Goal: Transaction & Acquisition: Purchase product/service

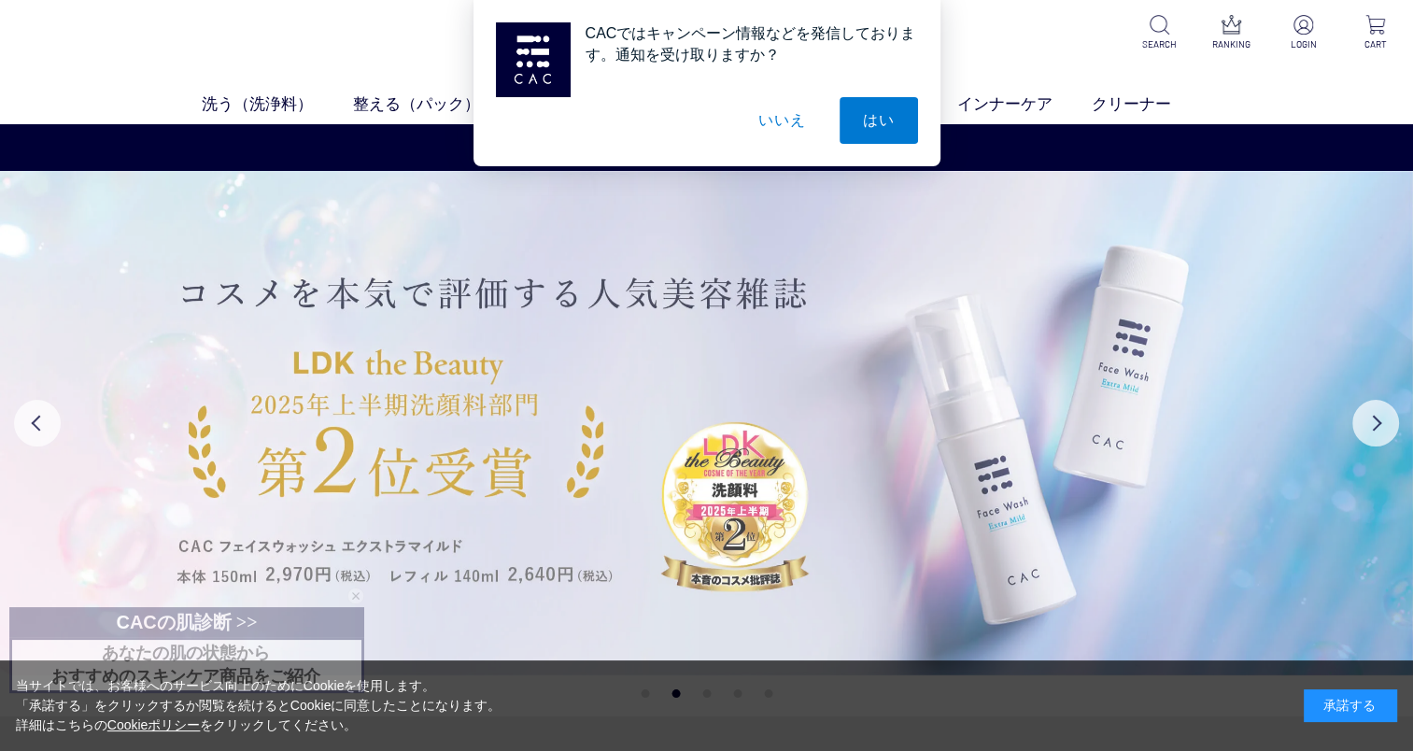
click at [1052, 250] on img at bounding box center [706, 423] width 1413 height 504
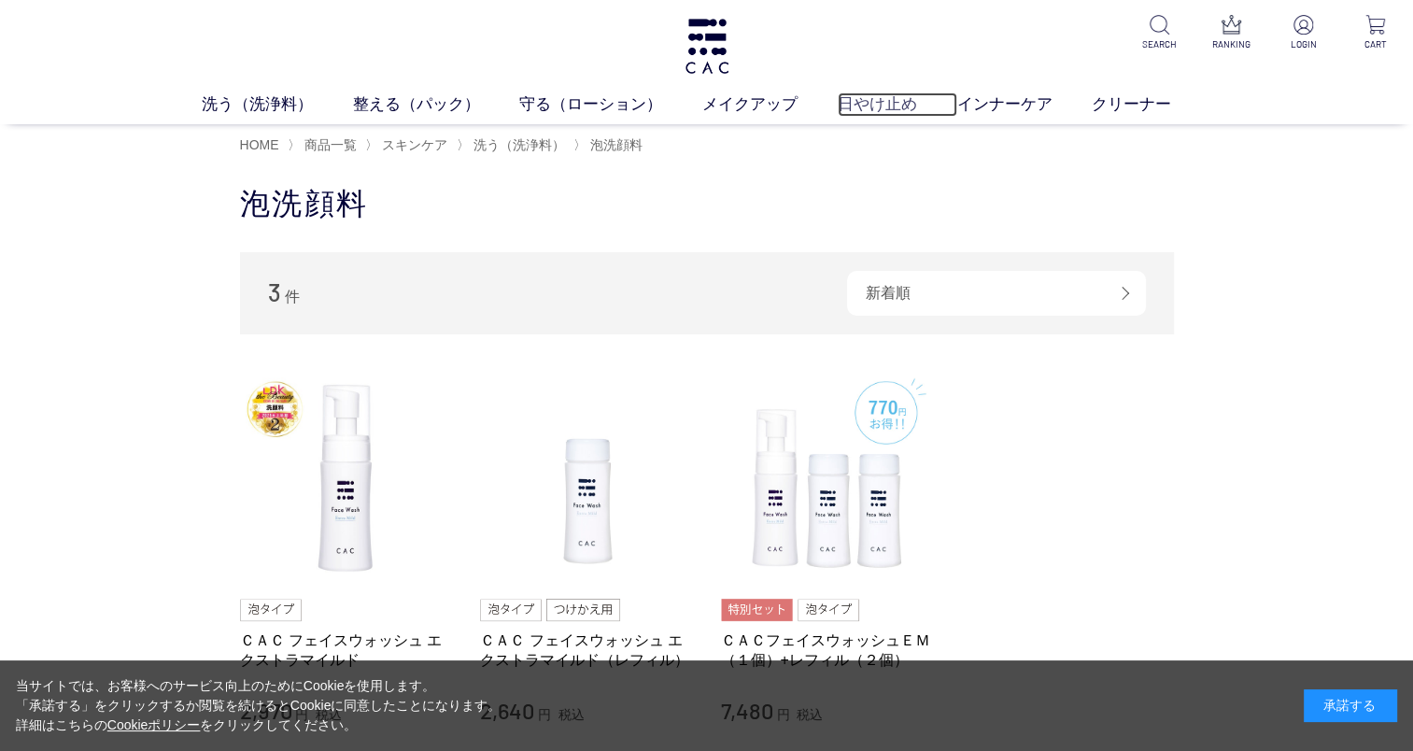
click at [897, 102] on link "日やけ止め" at bounding box center [898, 104] width 120 height 24
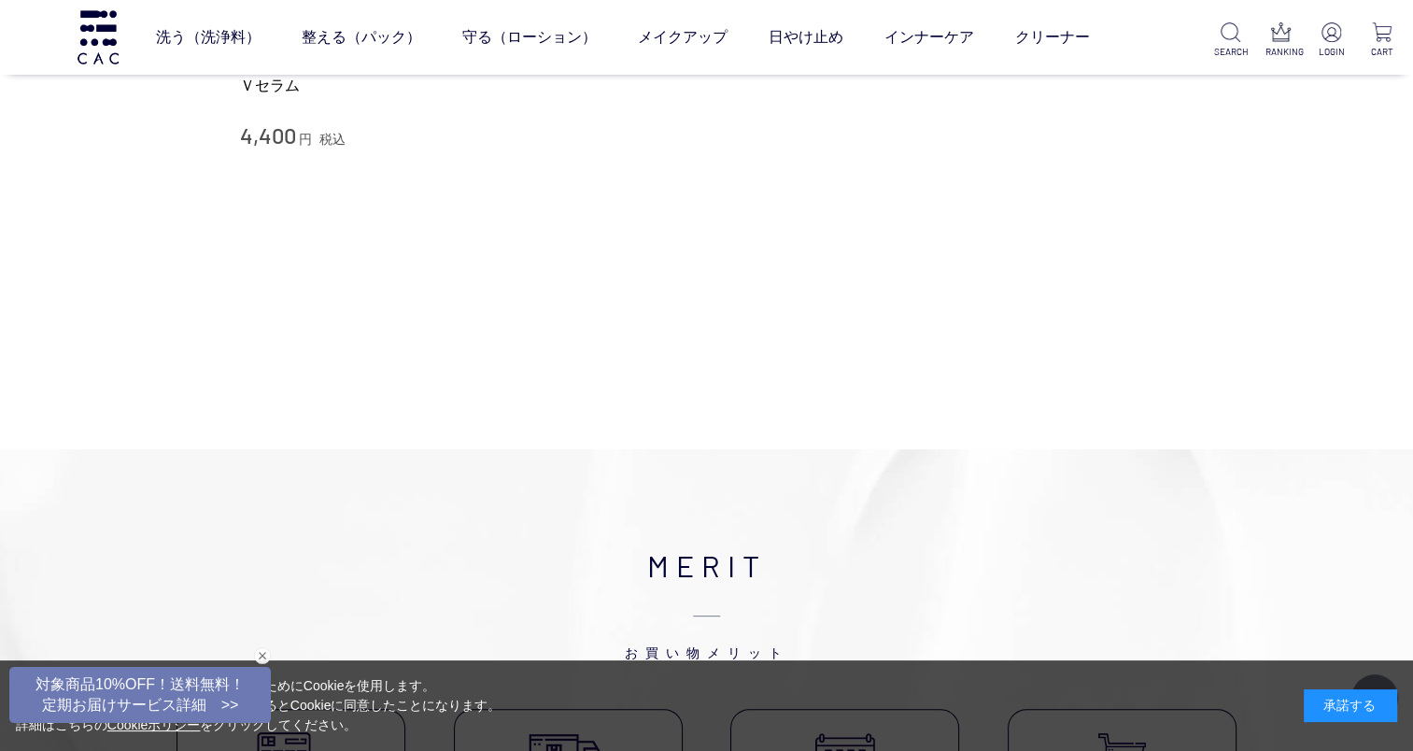
scroll to position [187, 0]
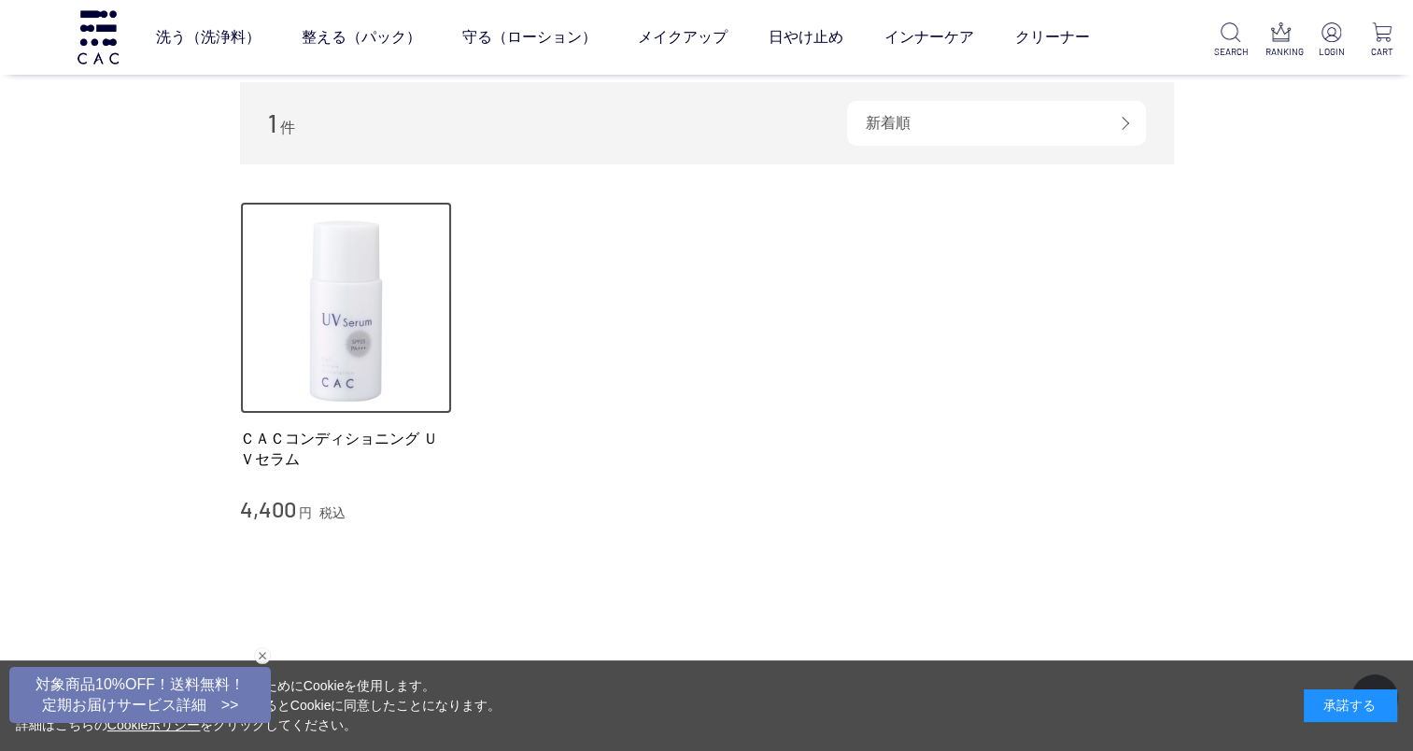
click at [331, 296] on img at bounding box center [346, 308] width 213 height 213
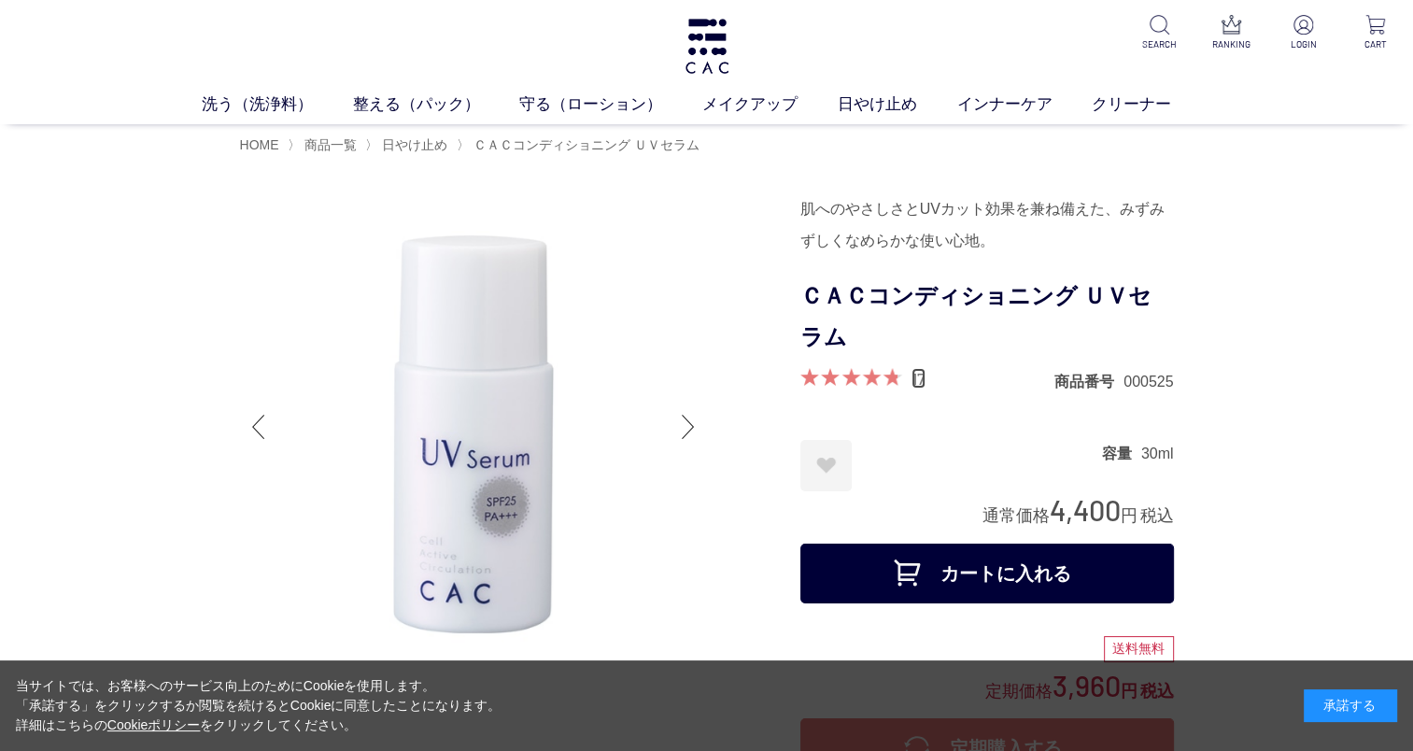
click at [916, 377] on link "17" at bounding box center [918, 378] width 14 height 21
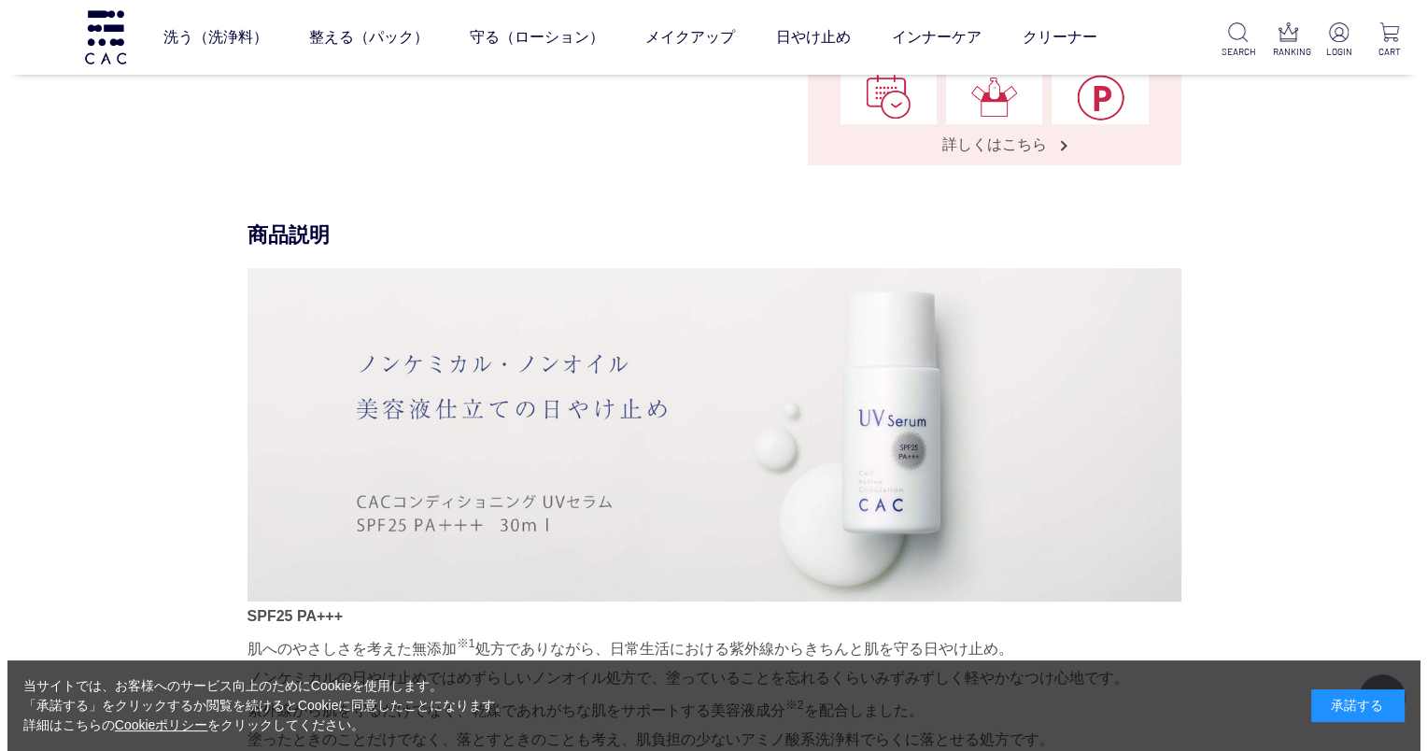
scroll to position [351, 0]
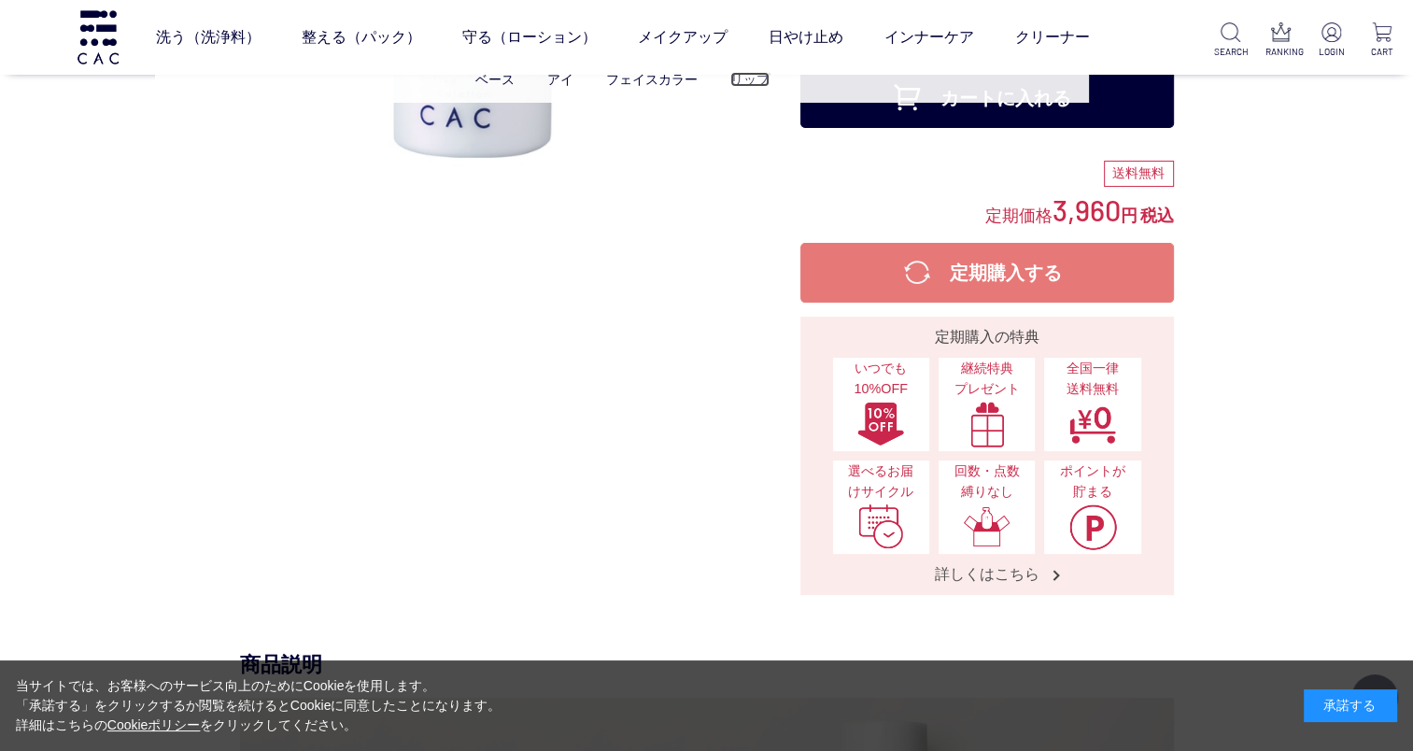
click at [744, 81] on link "リップ" at bounding box center [749, 79] width 39 height 15
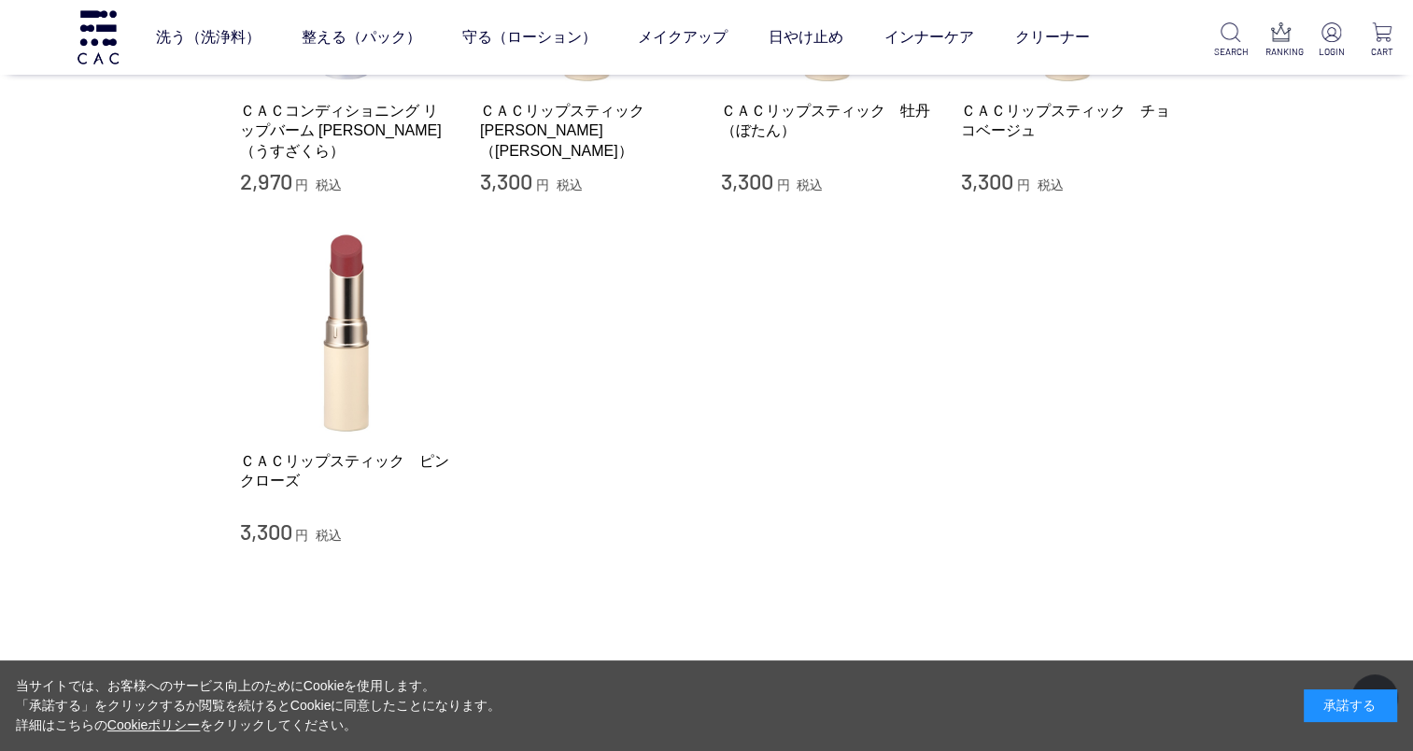
scroll to position [467, 0]
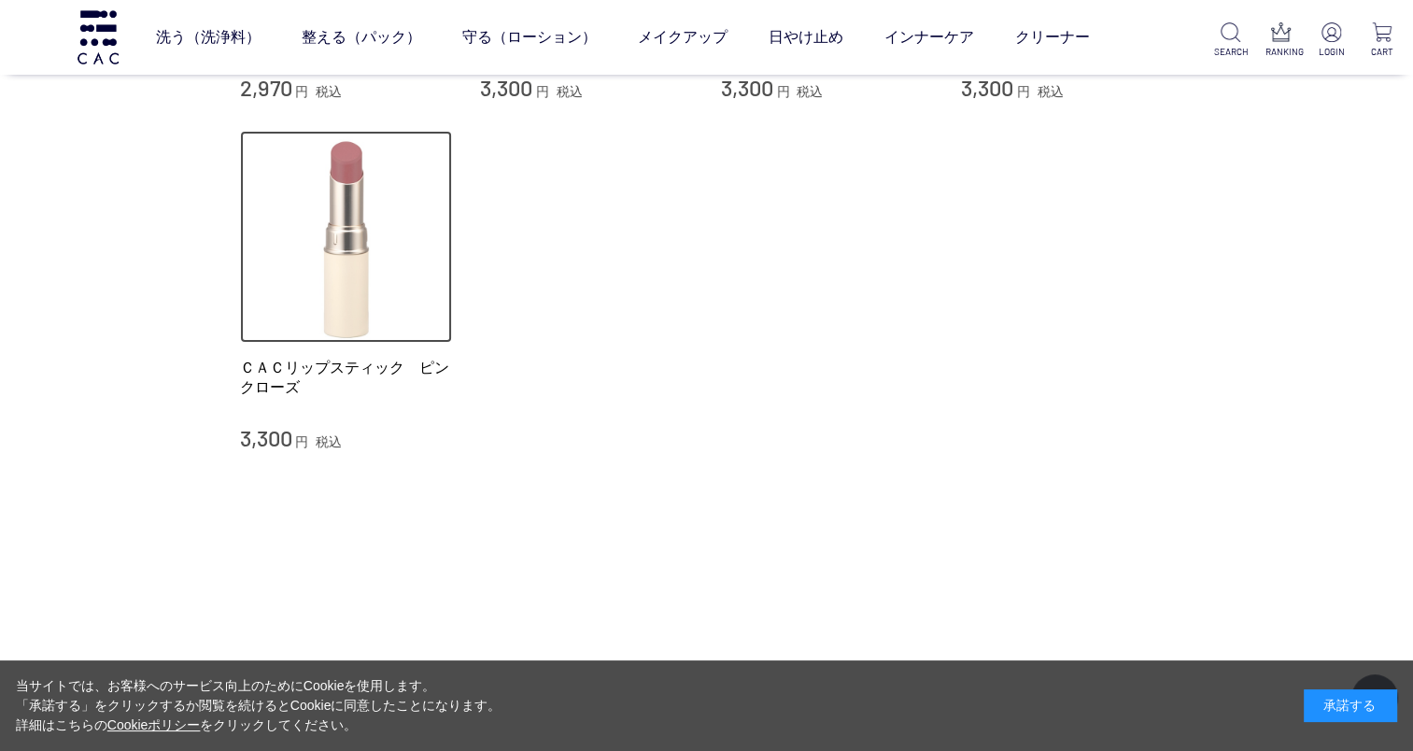
click at [360, 327] on img at bounding box center [346, 237] width 213 height 213
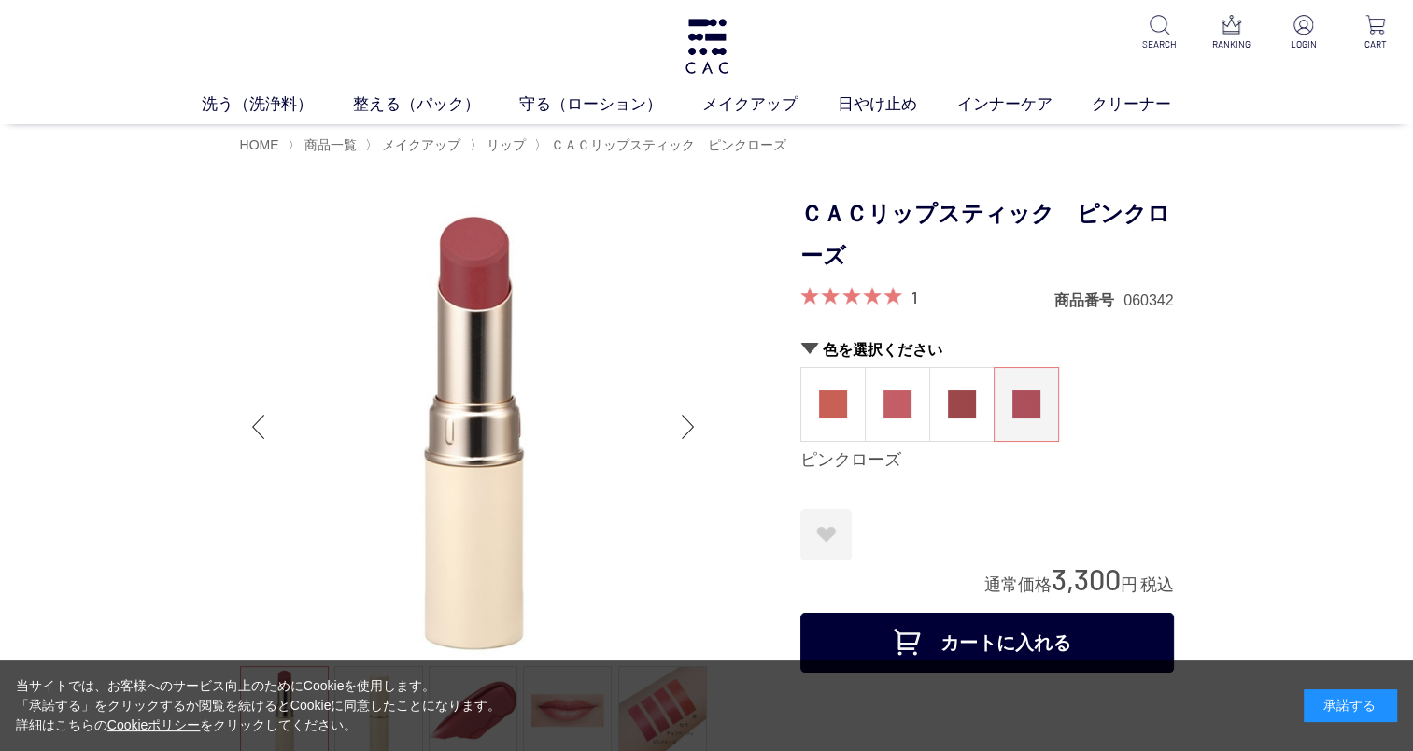
click at [833, 295] on span at bounding box center [851, 296] width 102 height 18
click at [913, 296] on link "1" at bounding box center [914, 297] width 6 height 21
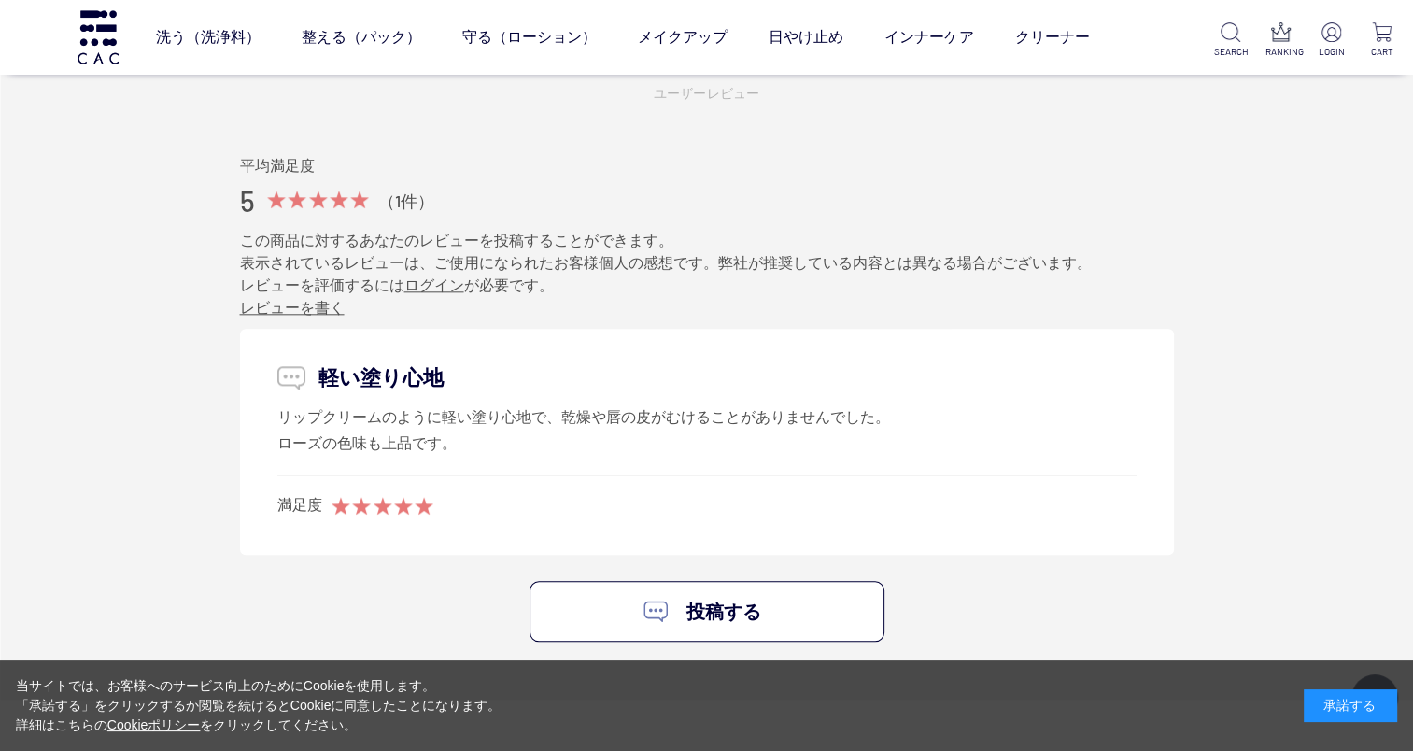
scroll to position [1920, 0]
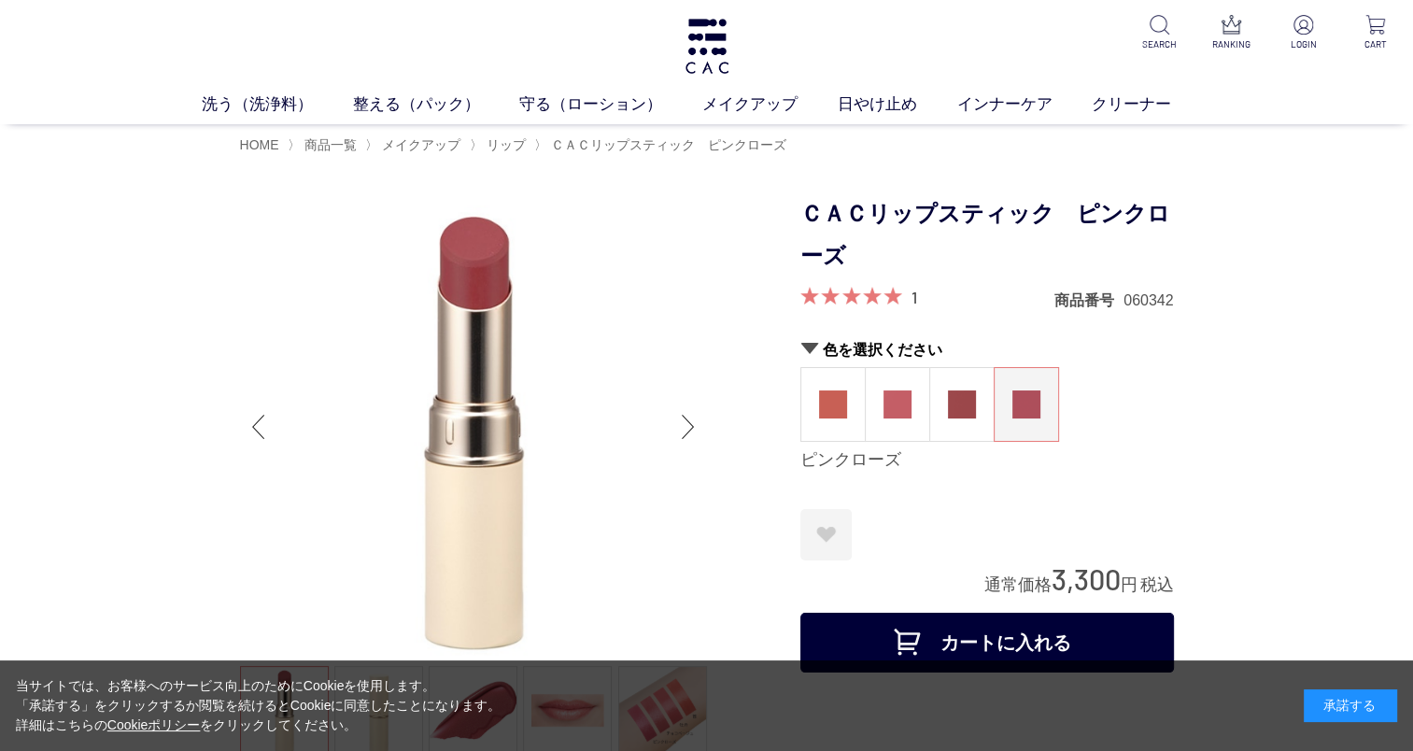
click at [1020, 417] on img at bounding box center [1026, 404] width 28 height 28
click at [1027, 411] on img at bounding box center [1026, 404] width 28 height 28
click at [819, 400] on img at bounding box center [833, 404] width 28 height 28
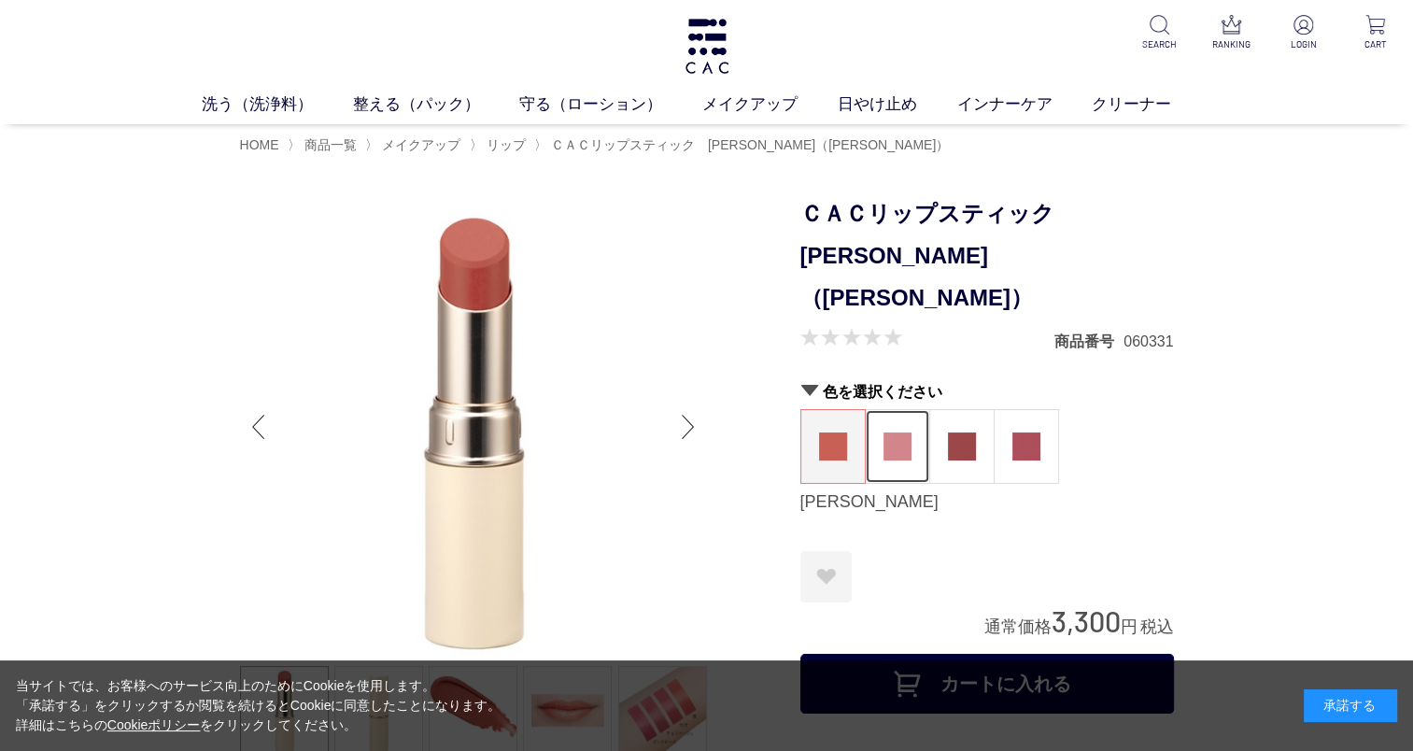
click at [897, 432] on img at bounding box center [897, 446] width 28 height 28
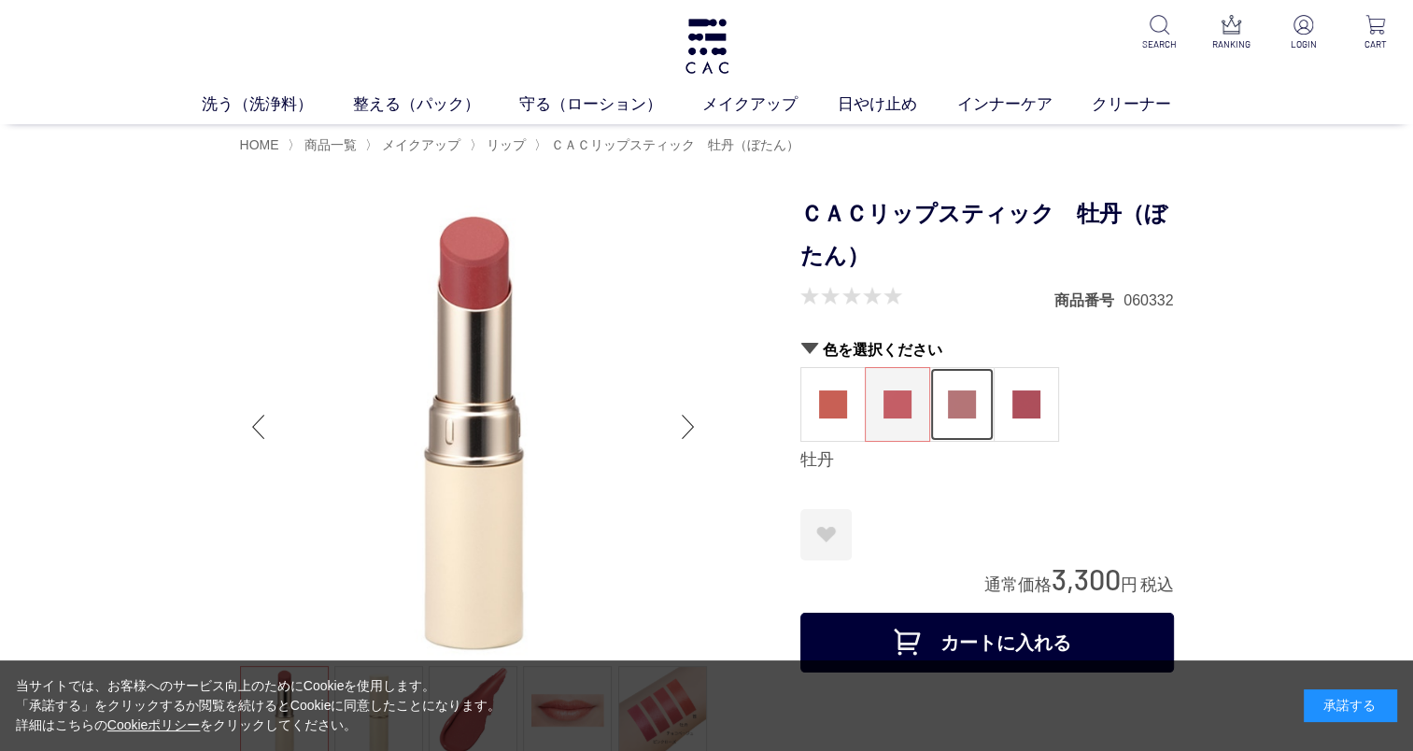
click at [958, 405] on img at bounding box center [962, 404] width 28 height 28
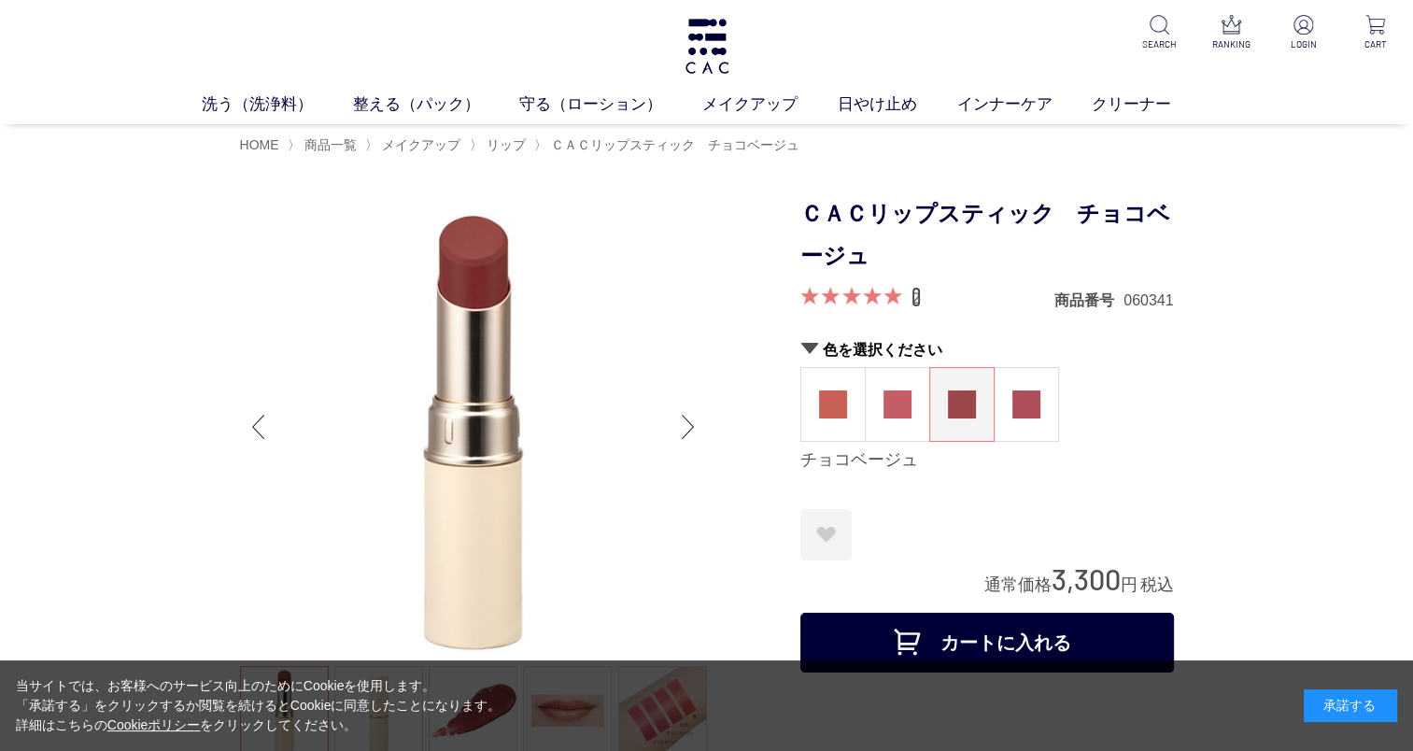
click at [917, 301] on link "2" at bounding box center [915, 297] width 9 height 21
click at [650, 143] on link "アイ" at bounding box center [644, 140] width 26 height 15
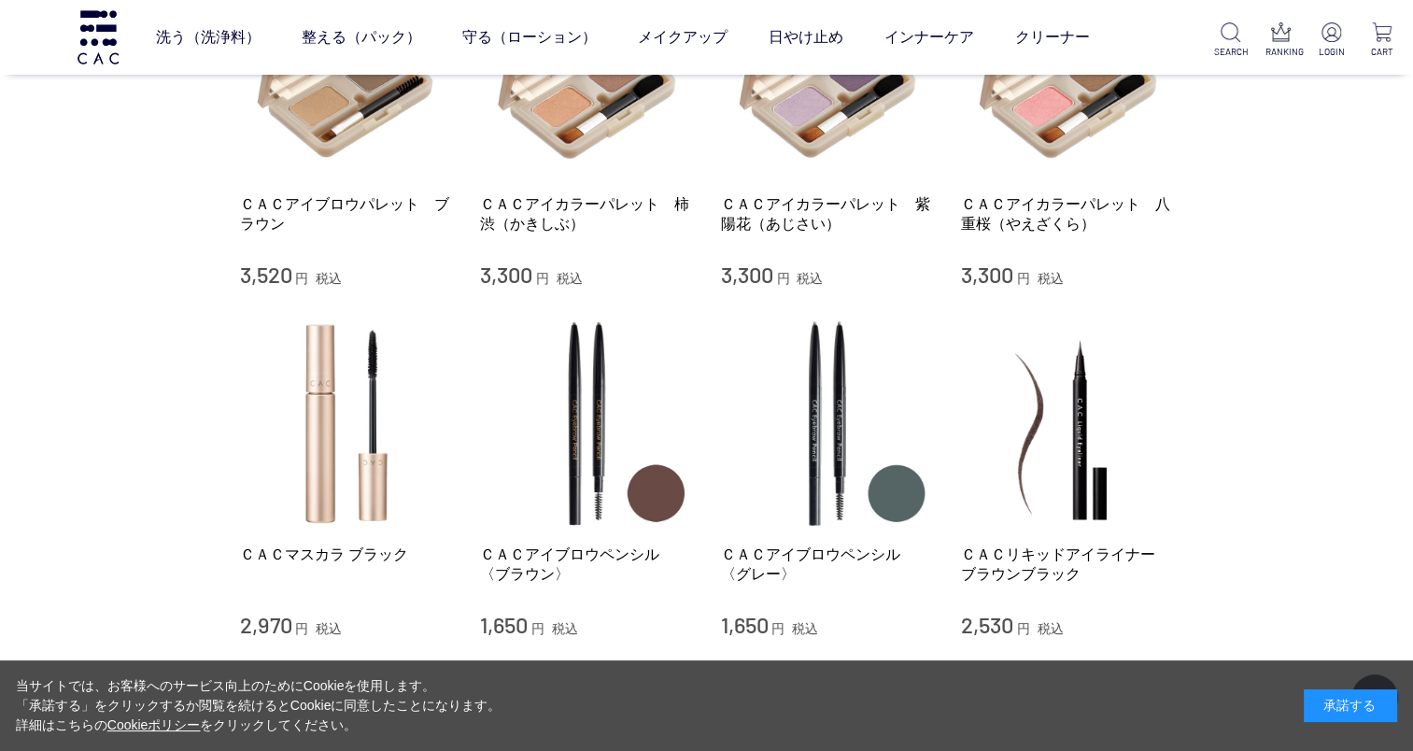
scroll to position [187, 0]
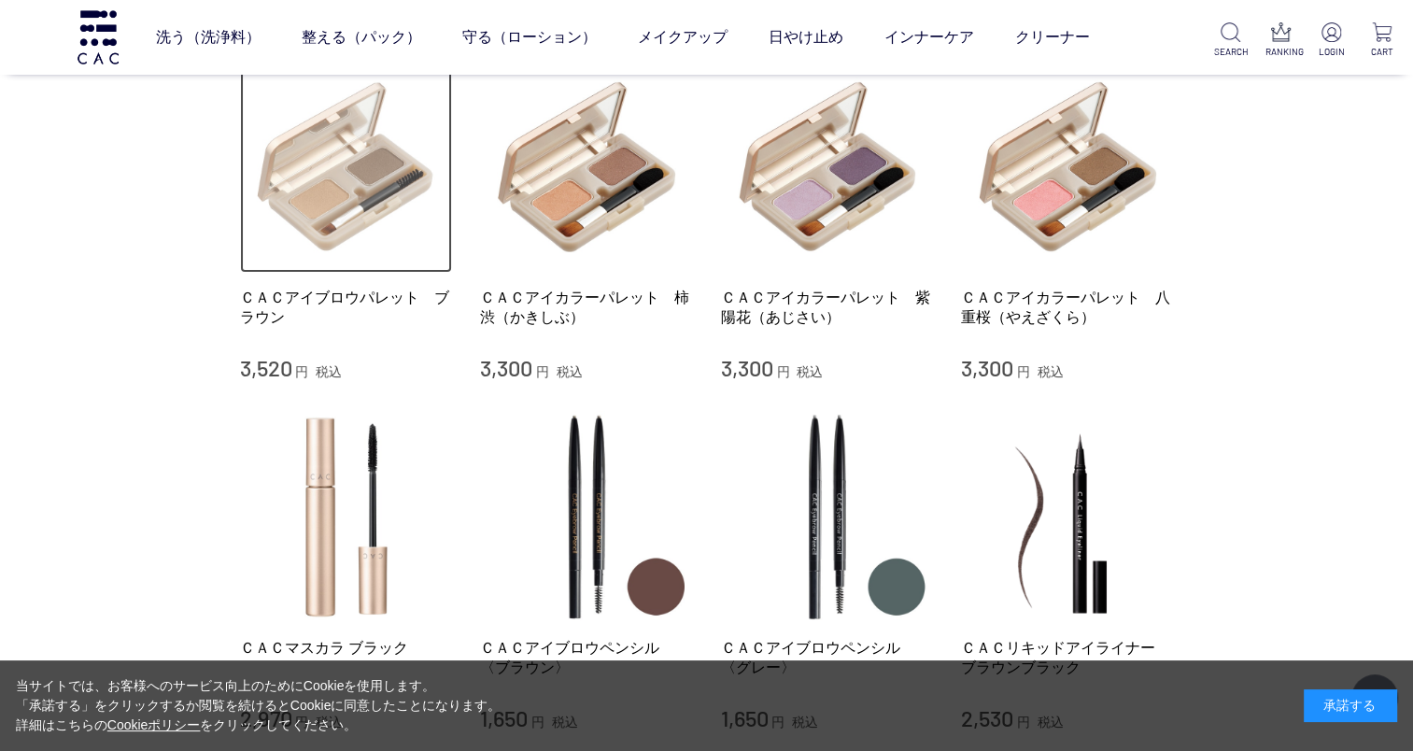
click at [389, 219] on img at bounding box center [346, 167] width 213 height 213
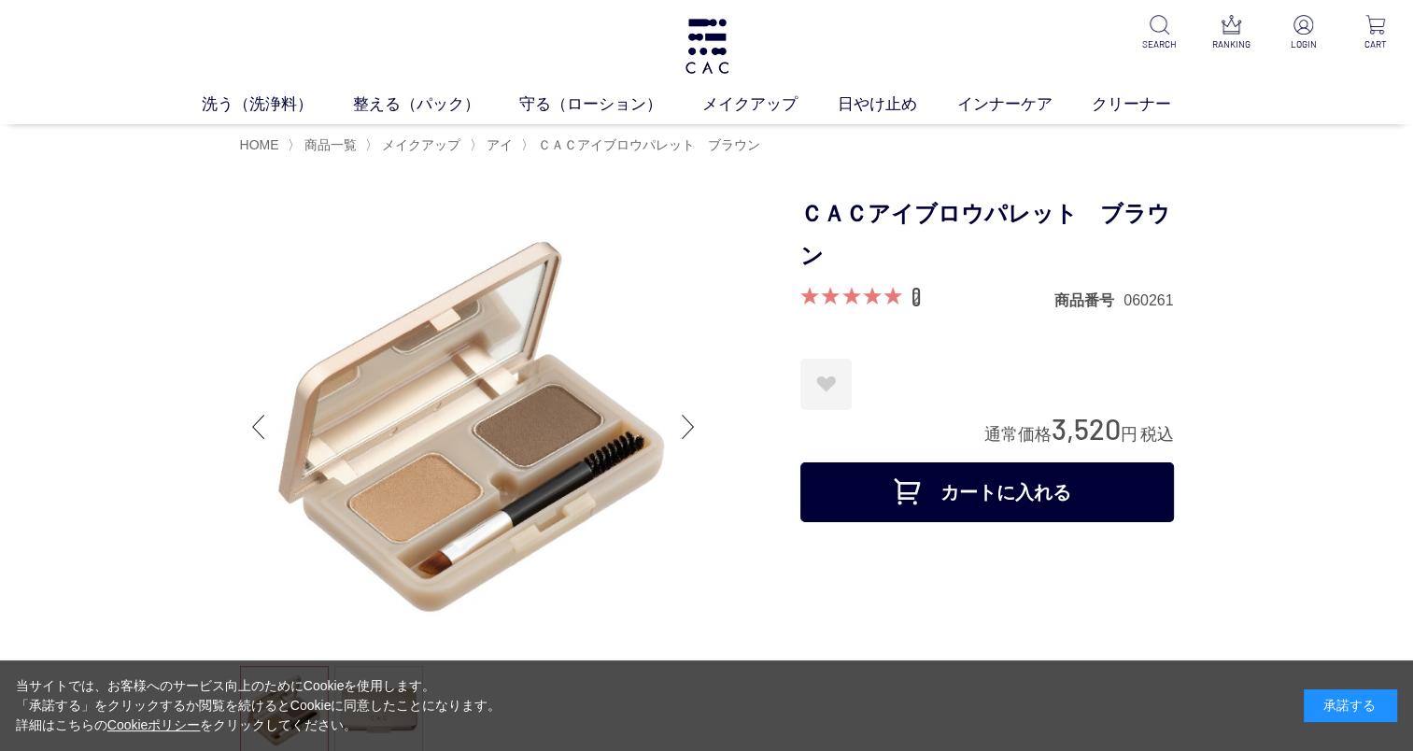
click at [911, 293] on link "2" at bounding box center [915, 297] width 9 height 21
click at [642, 146] on link "アイ" at bounding box center [644, 140] width 26 height 15
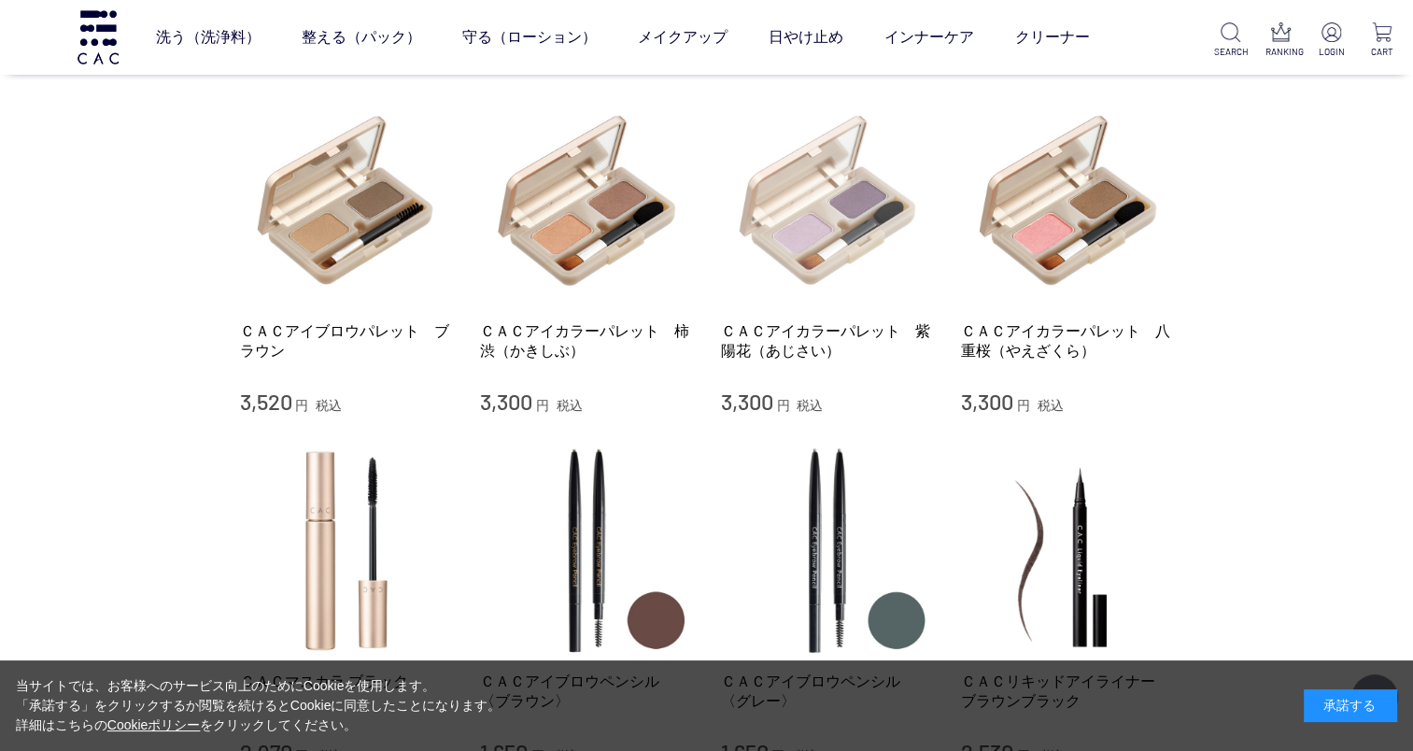
scroll to position [187, 0]
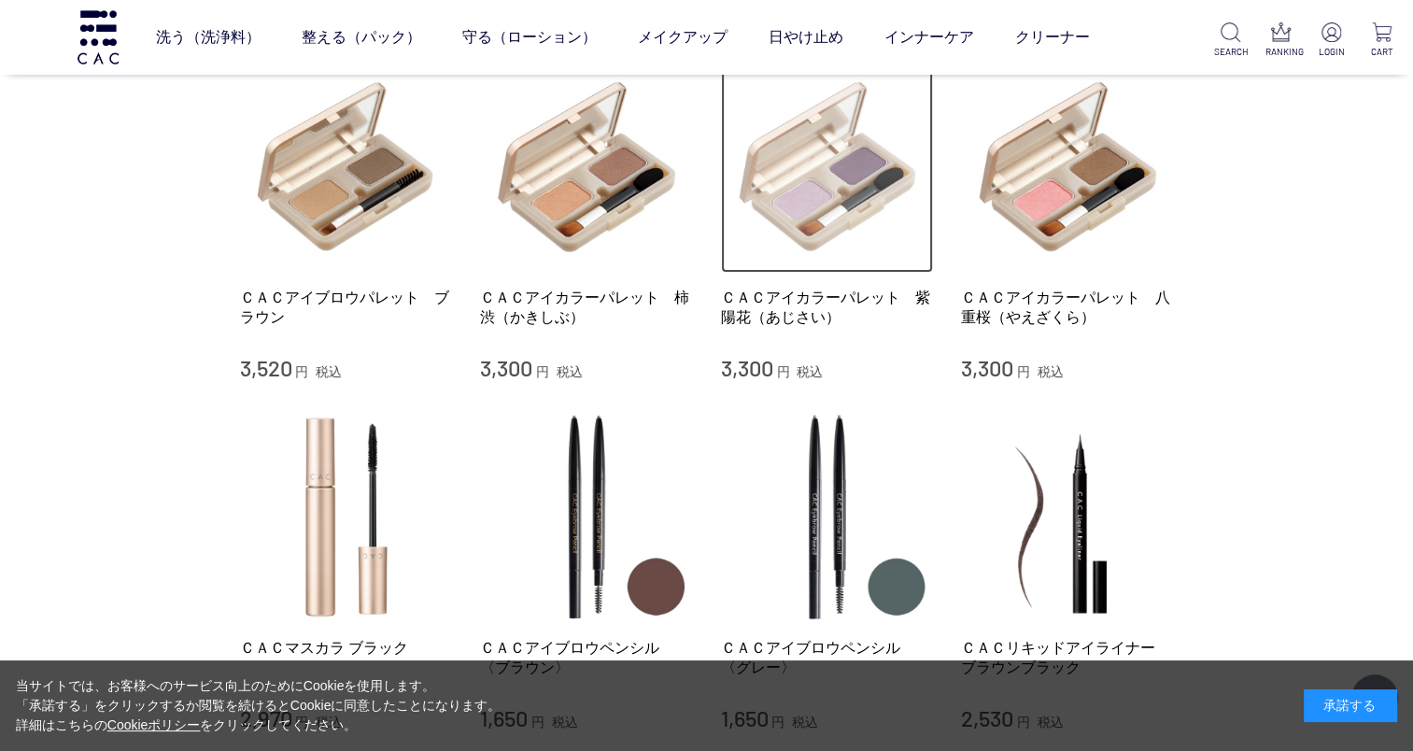
click at [833, 226] on img at bounding box center [827, 167] width 213 height 213
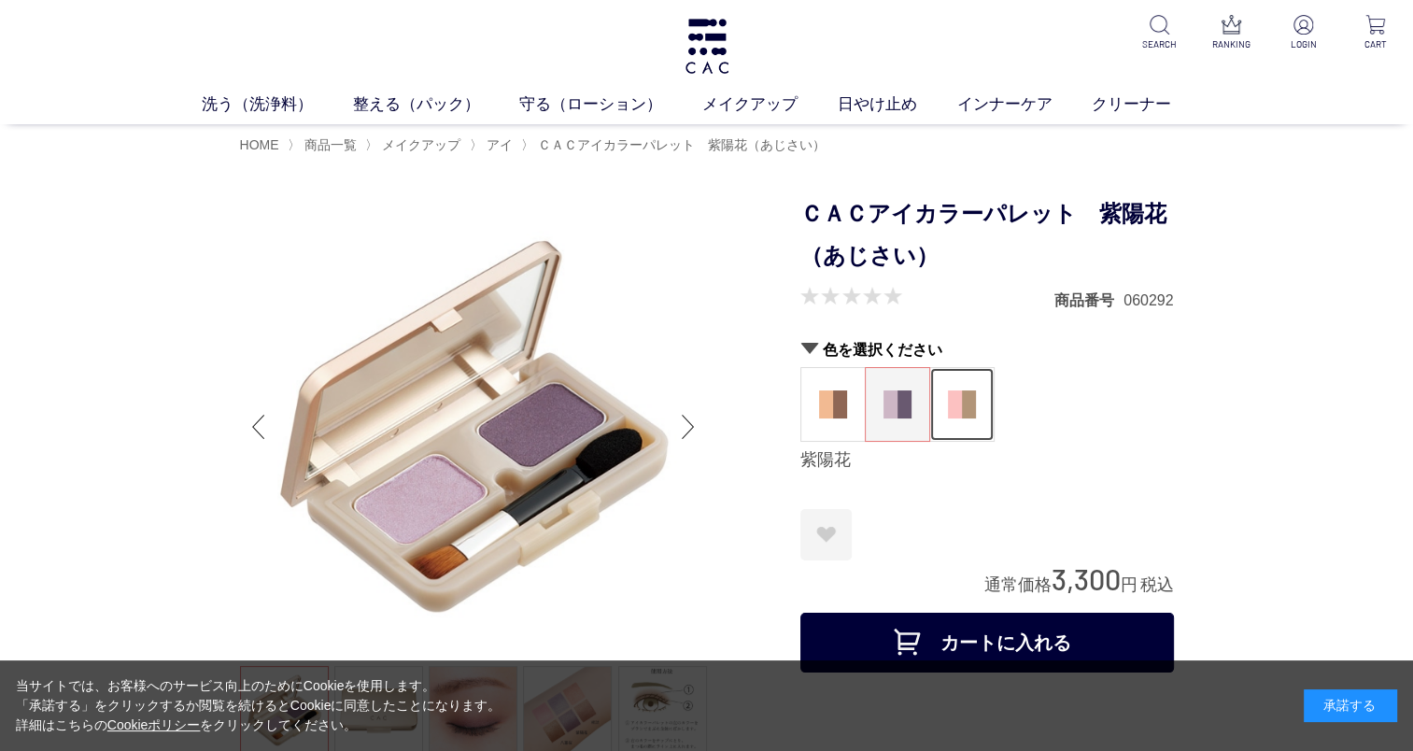
click at [954, 409] on img at bounding box center [962, 404] width 28 height 28
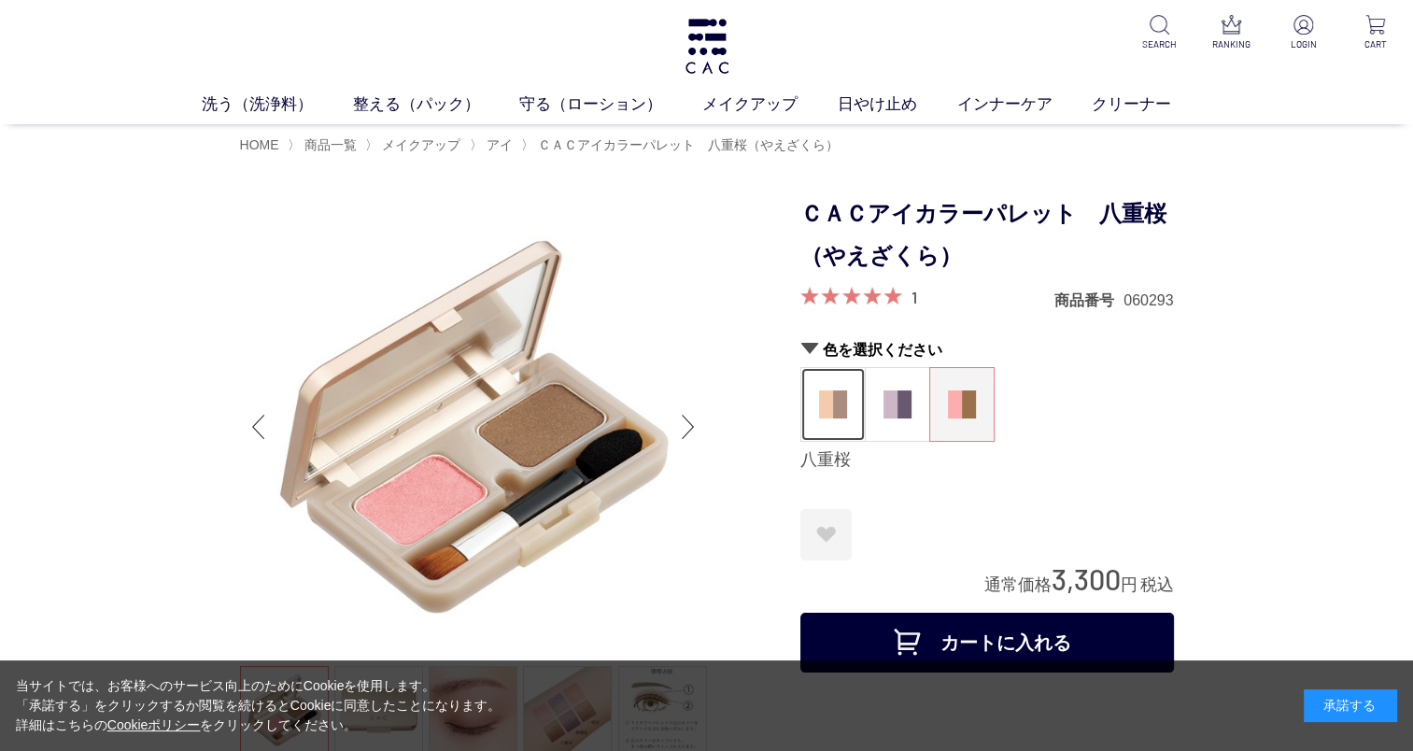
click at [826, 397] on img at bounding box center [833, 404] width 28 height 28
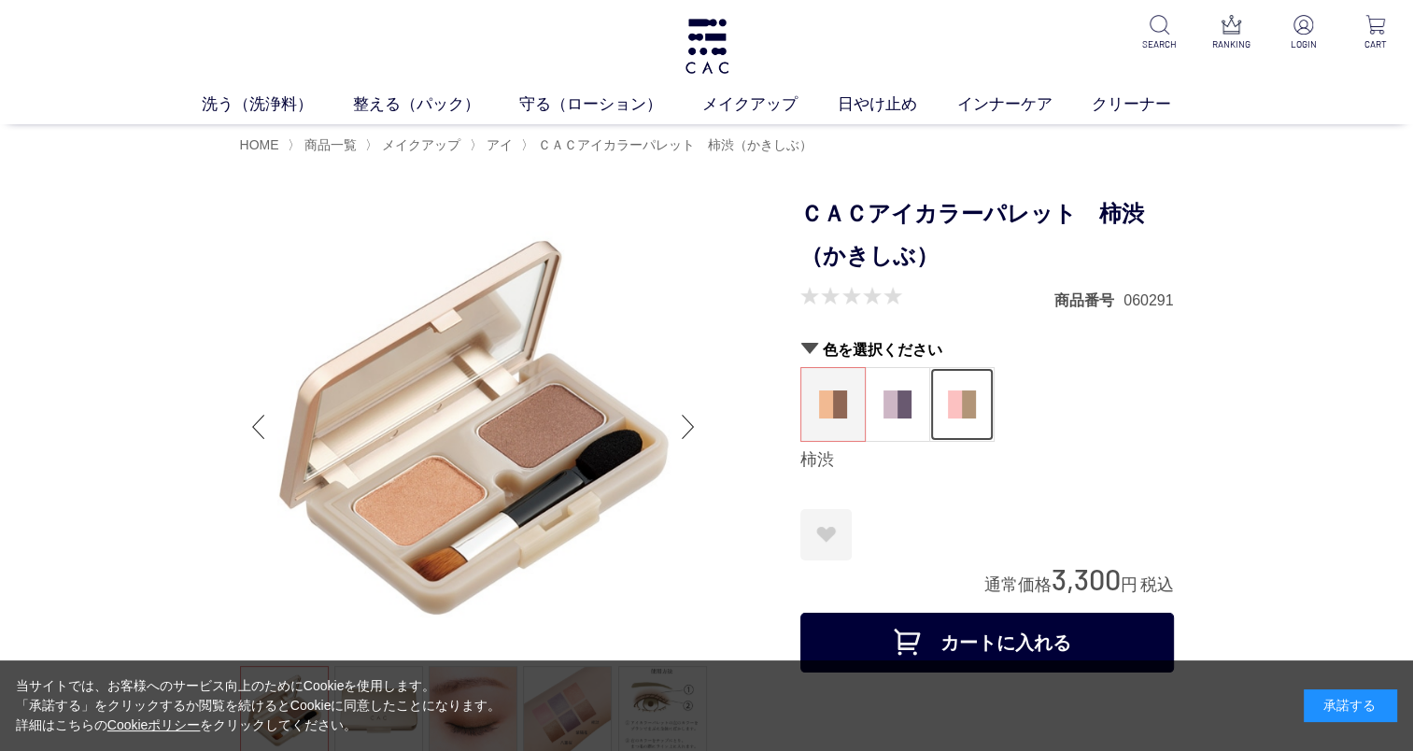
click at [967, 404] on img at bounding box center [962, 404] width 28 height 28
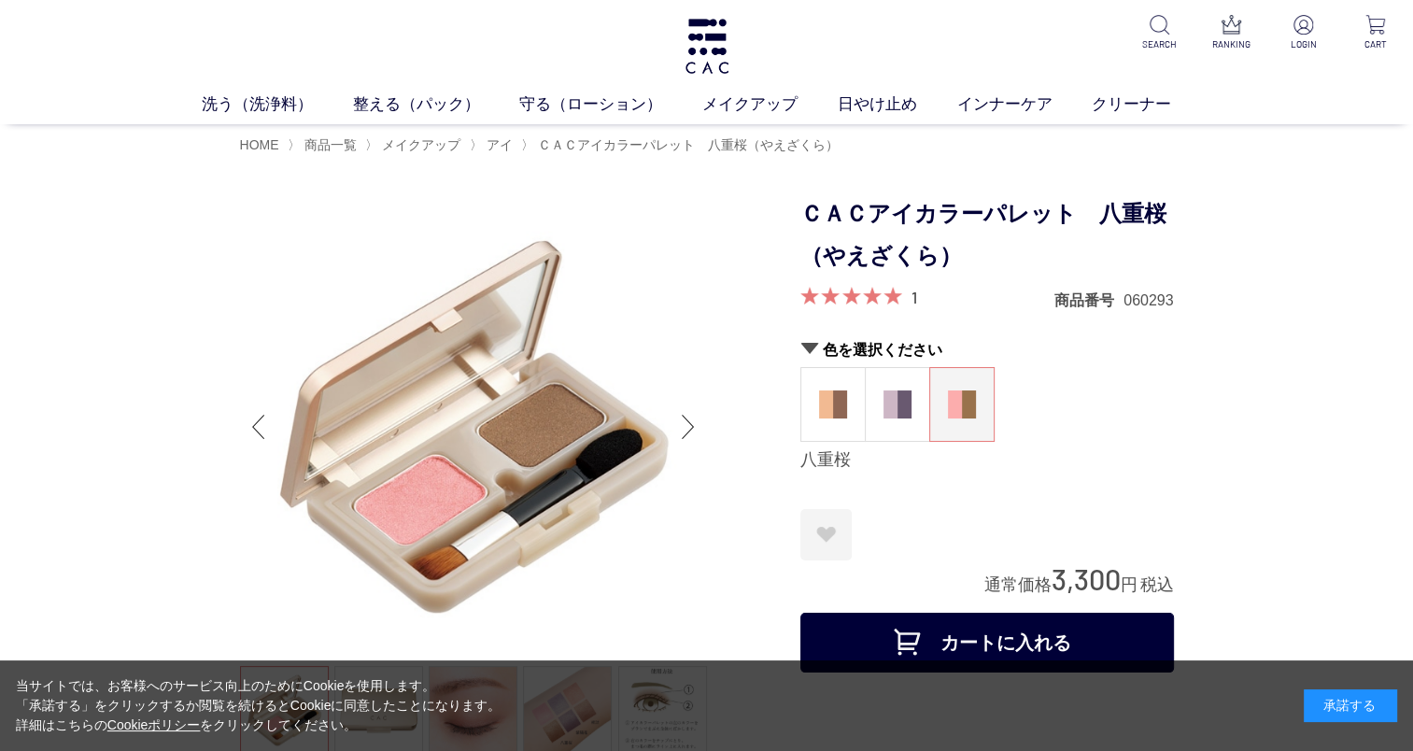
click at [916, 297] on div "1" at bounding box center [914, 298] width 6 height 22
click at [912, 301] on link "1" at bounding box center [914, 297] width 6 height 21
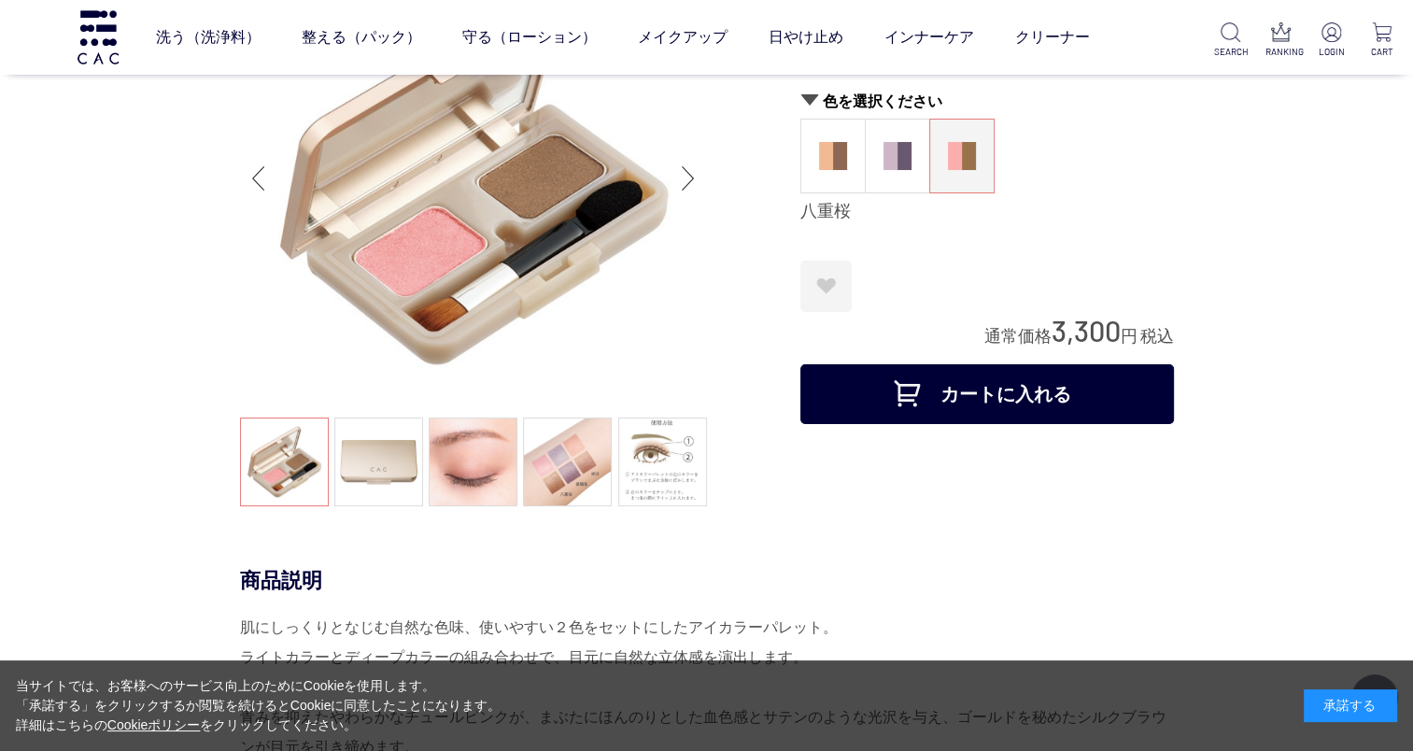
scroll to position [157, 0]
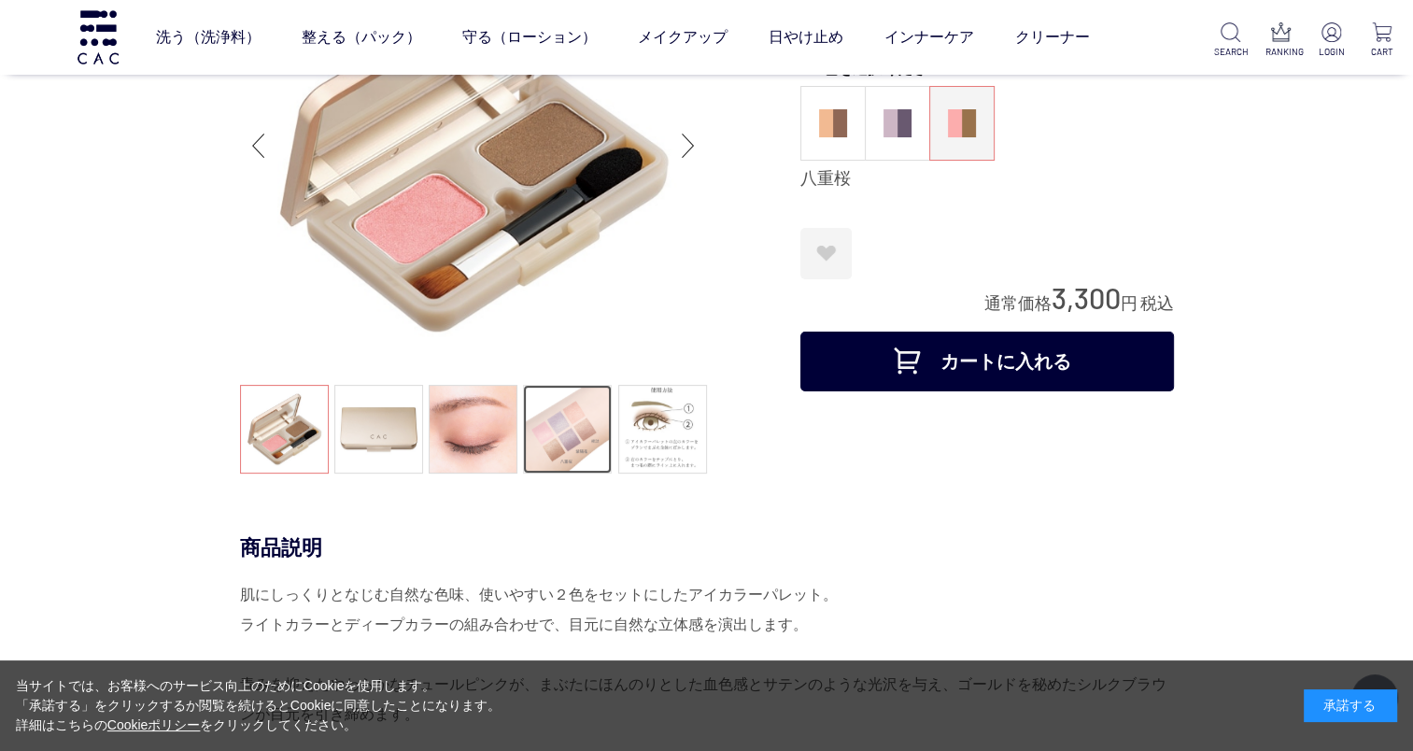
click at [572, 432] on link at bounding box center [567, 429] width 89 height 89
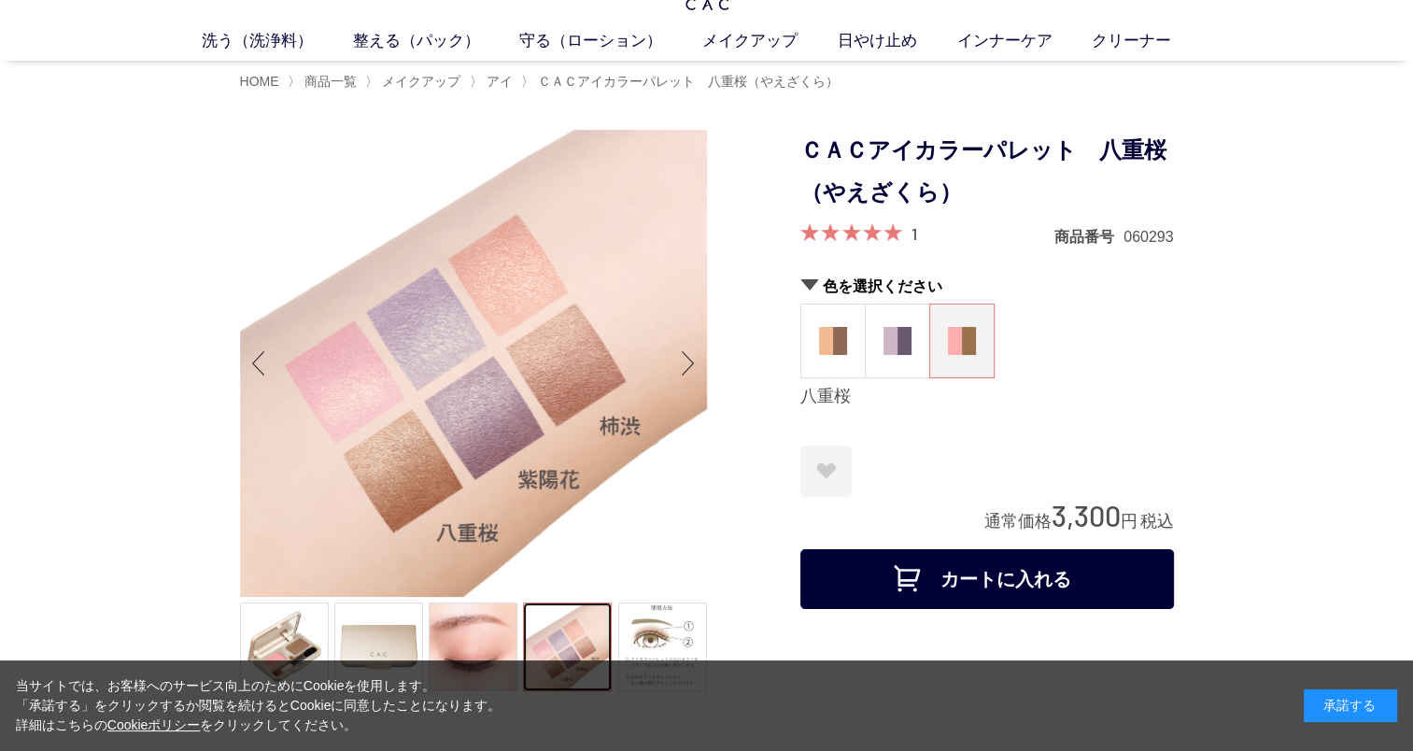
scroll to position [0, 0]
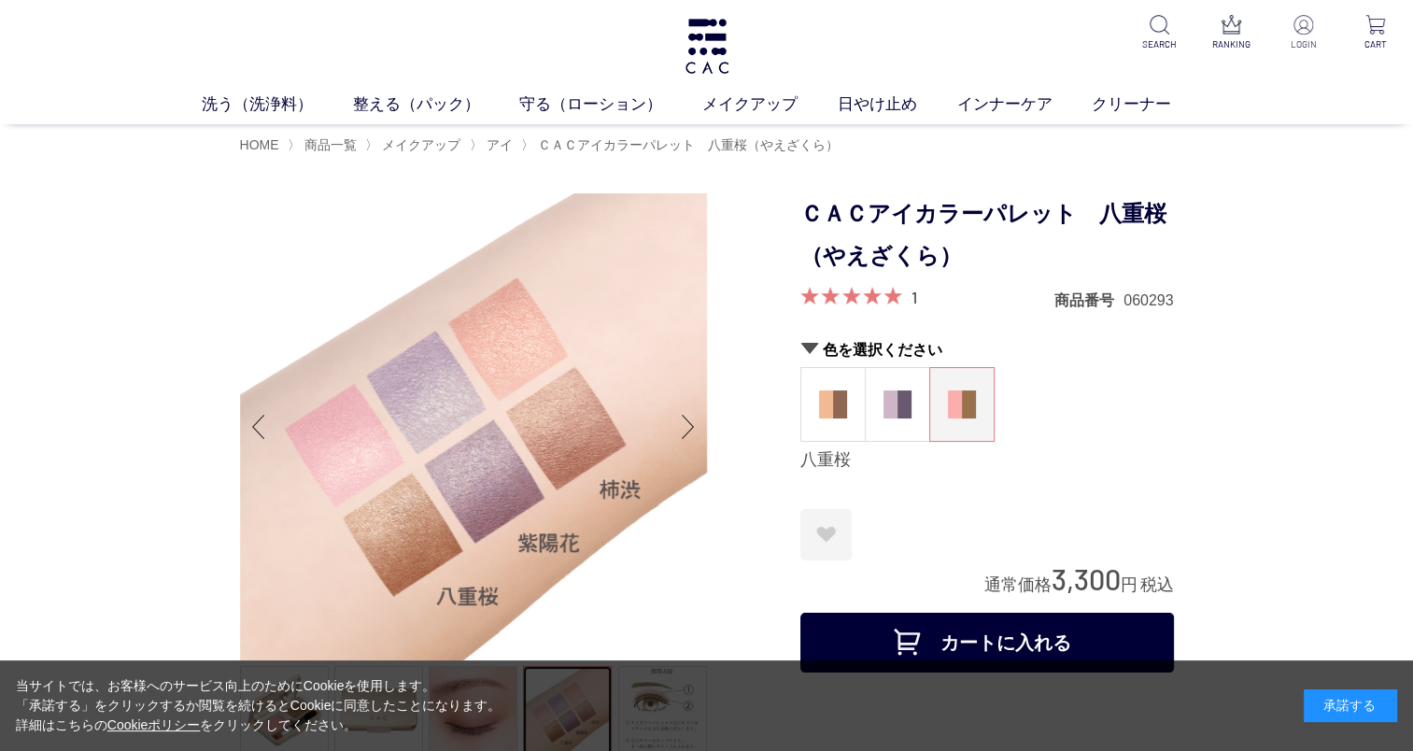
click at [1300, 34] on img at bounding box center [1303, 25] width 20 height 20
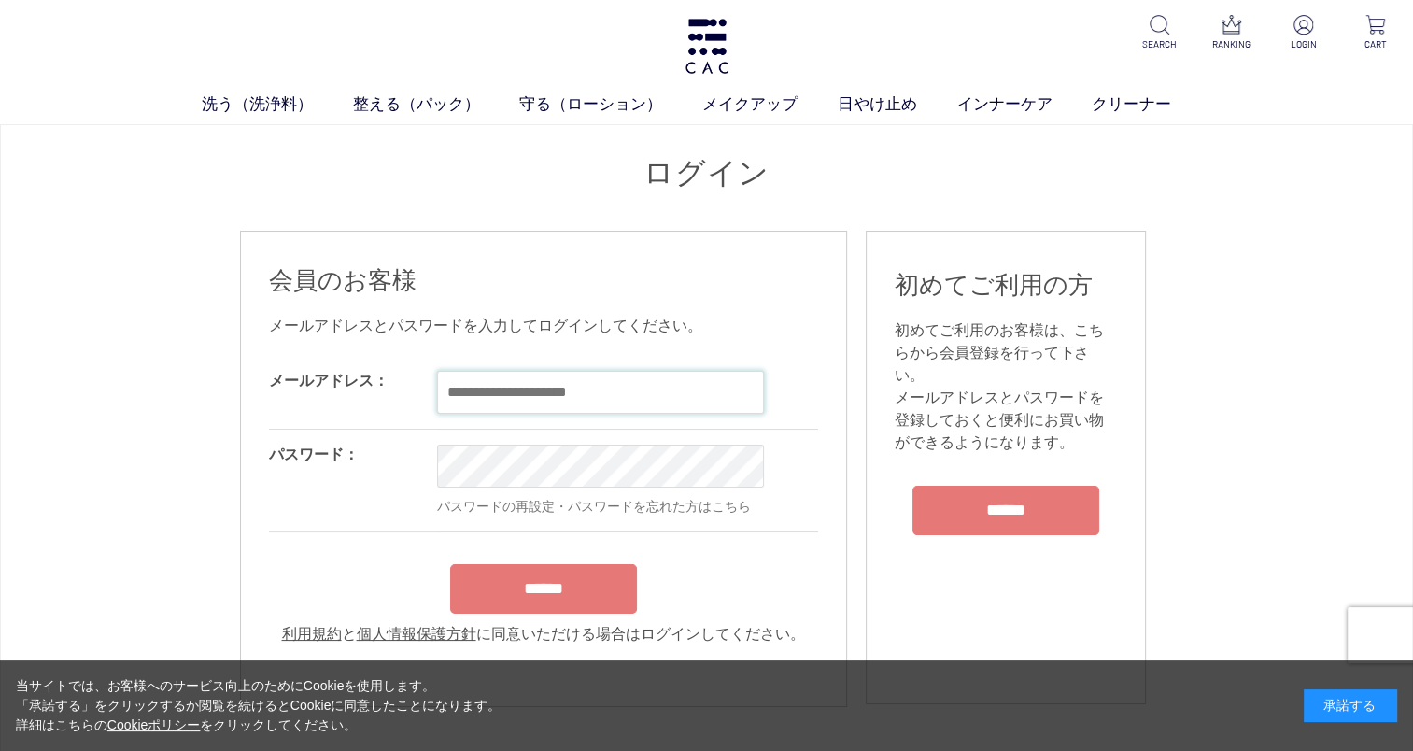
click at [465, 387] on input "email" at bounding box center [600, 392] width 327 height 43
type input "**********"
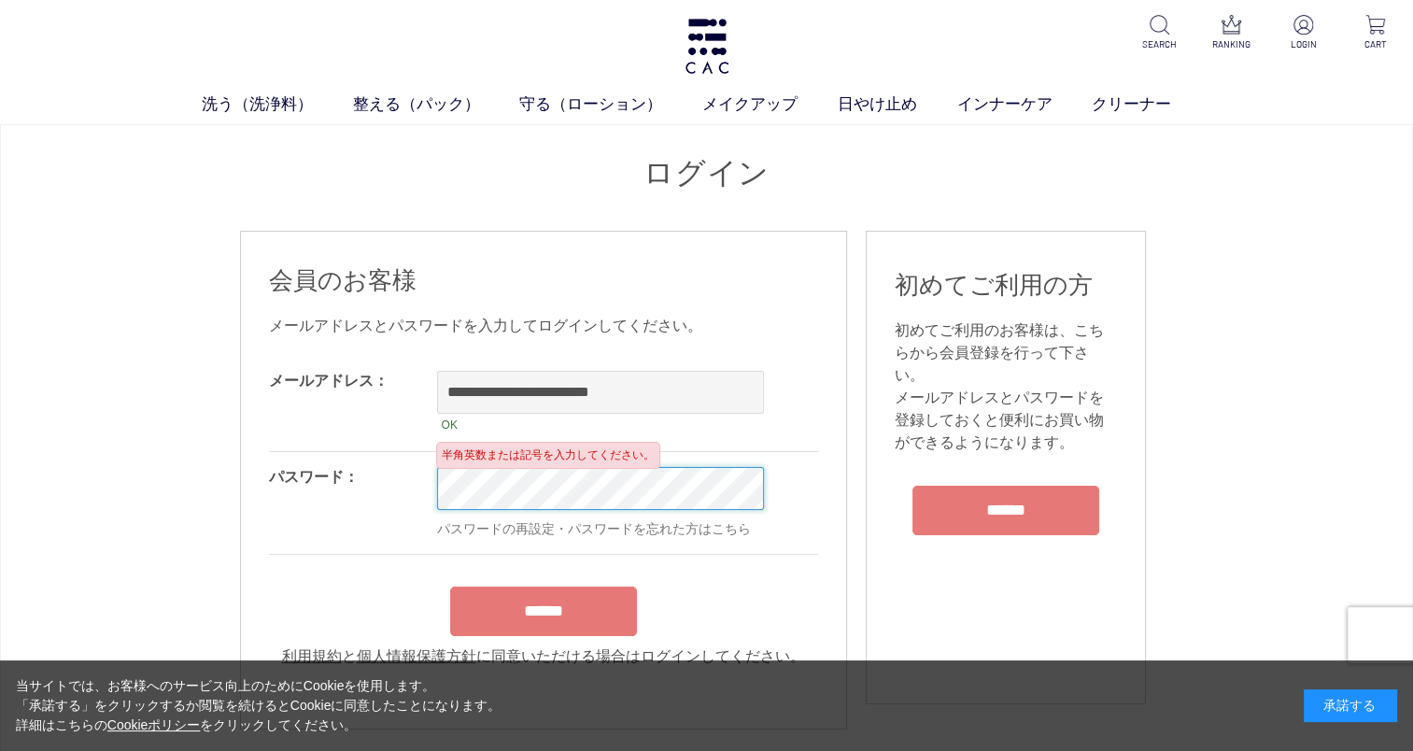
click at [581, 618] on input "******" at bounding box center [543, 610] width 187 height 49
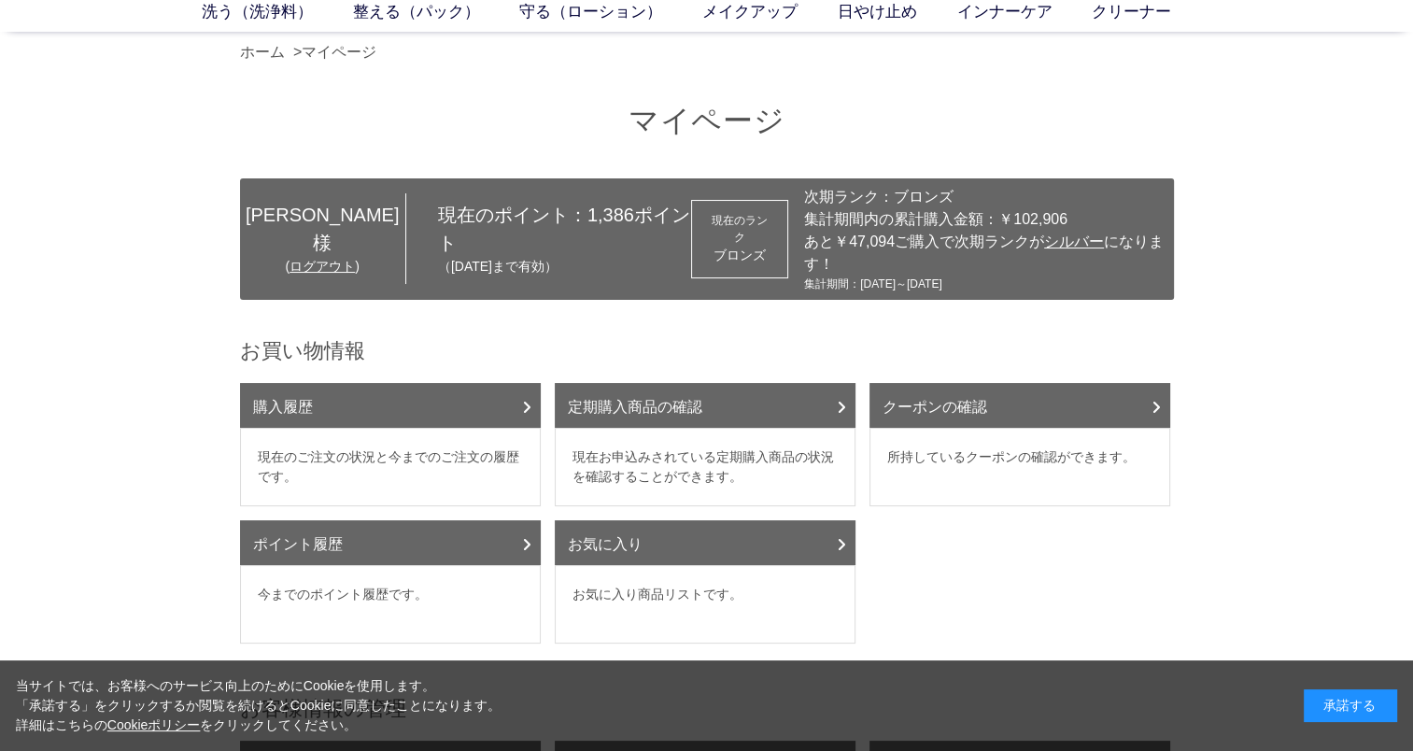
scroll to position [93, 0]
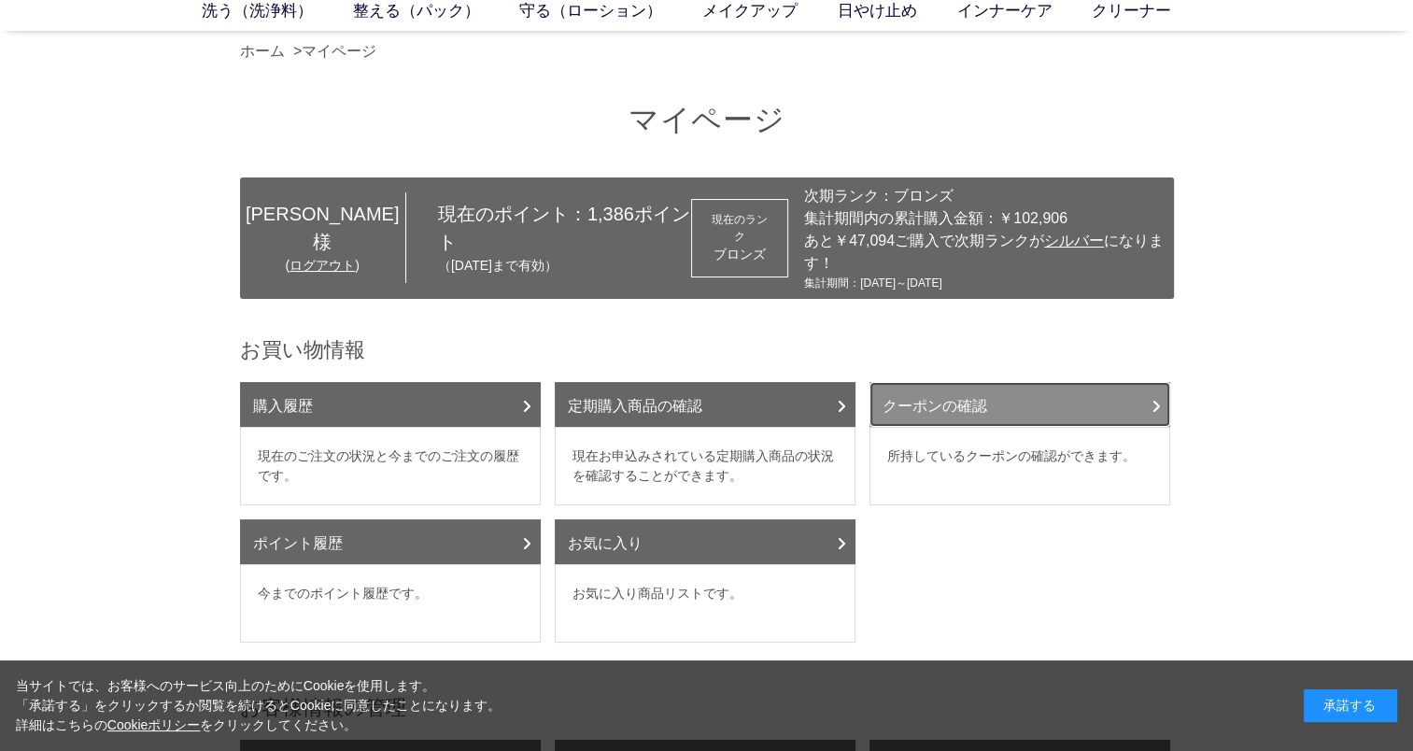
click at [1109, 382] on link "クーポンの確認" at bounding box center [1019, 404] width 301 height 45
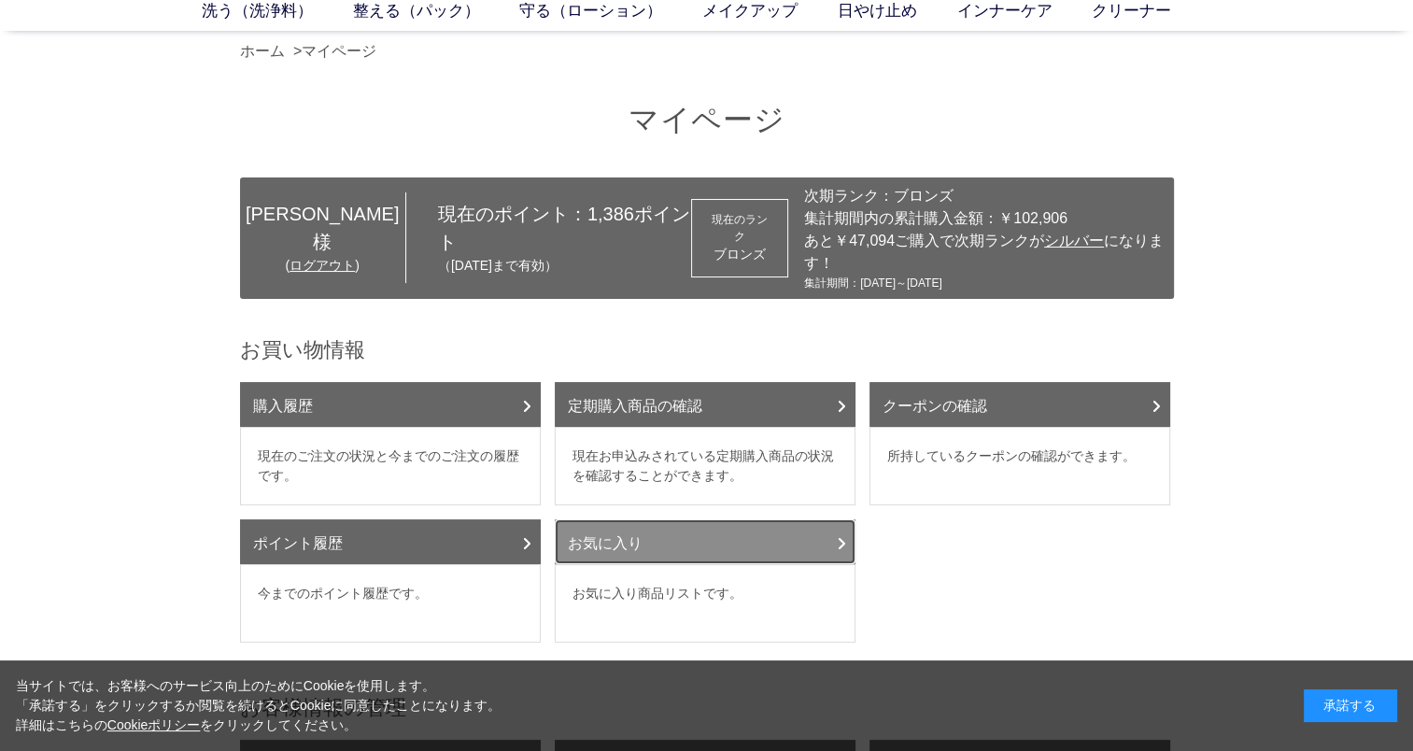
click at [814, 519] on link "お気に入り" at bounding box center [705, 541] width 301 height 45
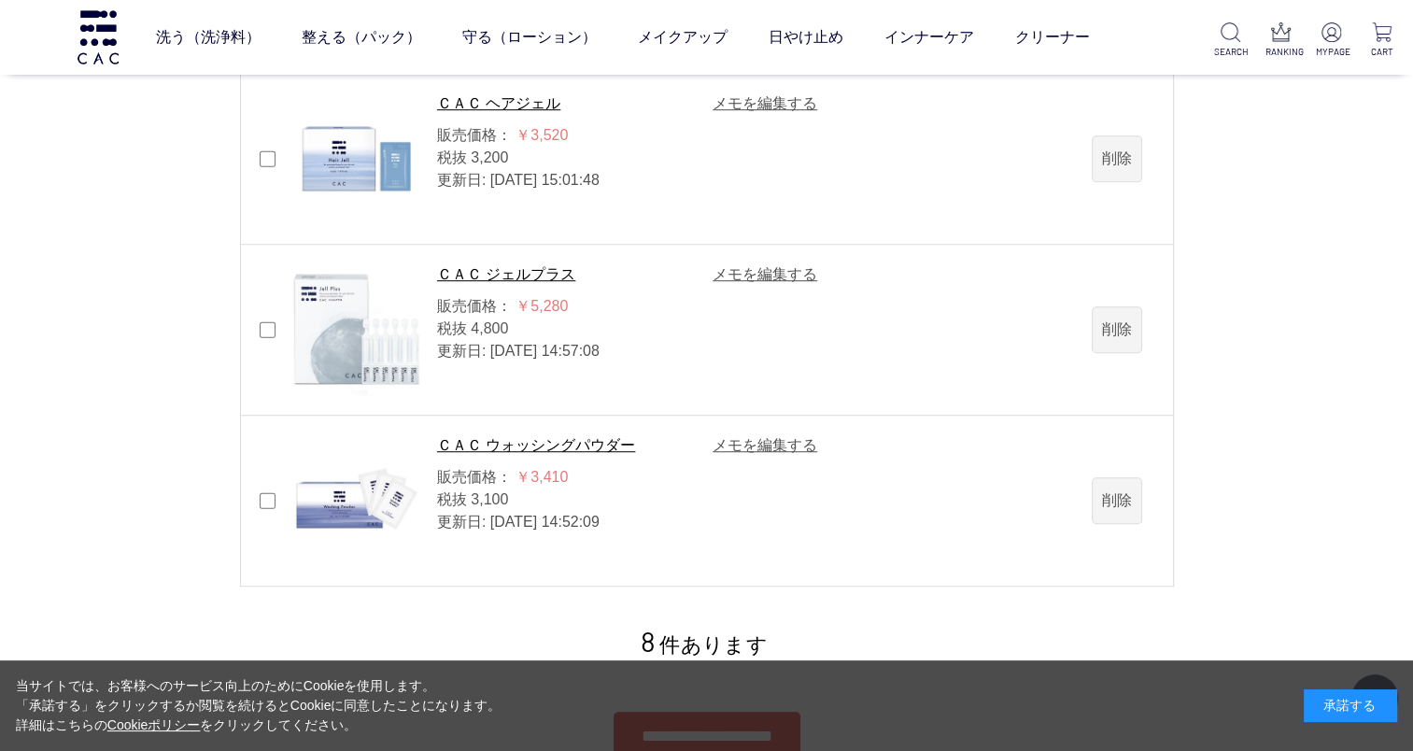
scroll to position [1214, 0]
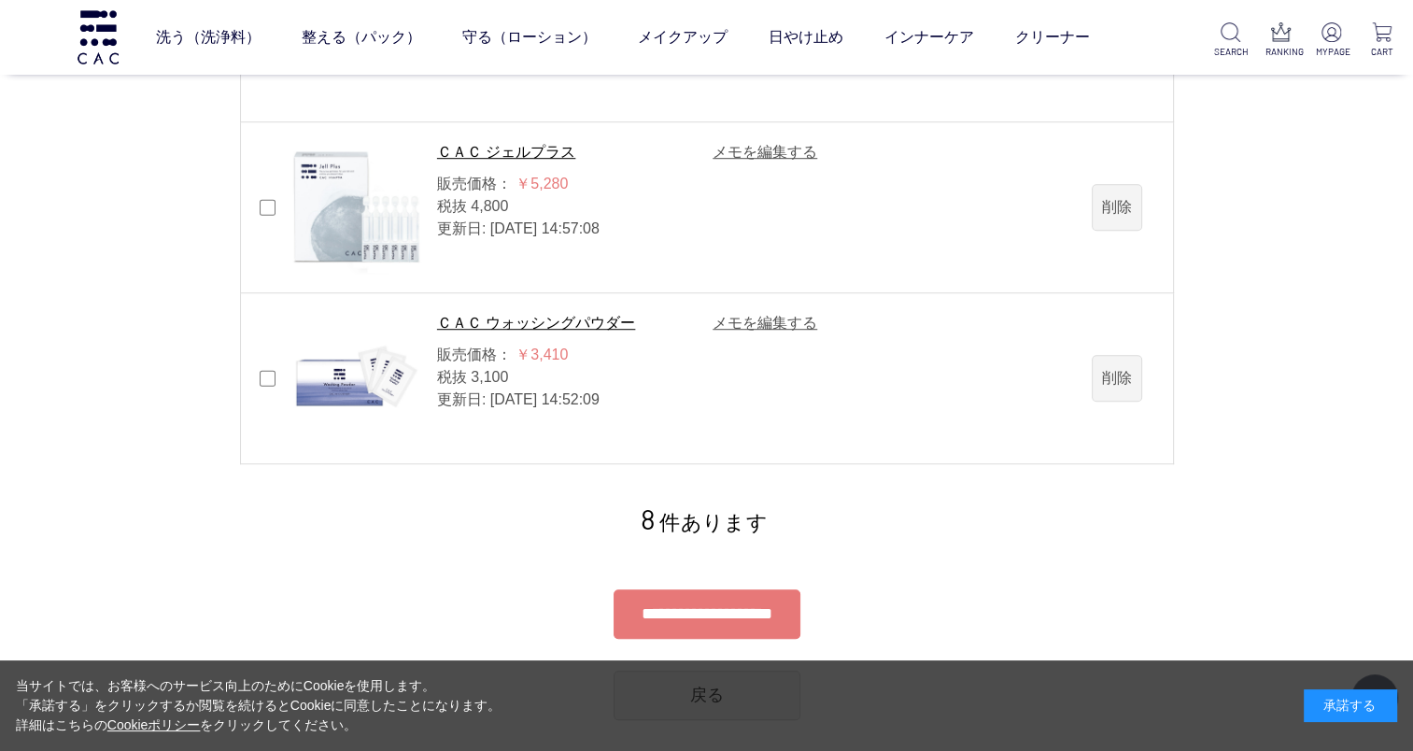
click at [765, 617] on input "**********" at bounding box center [707, 613] width 187 height 49
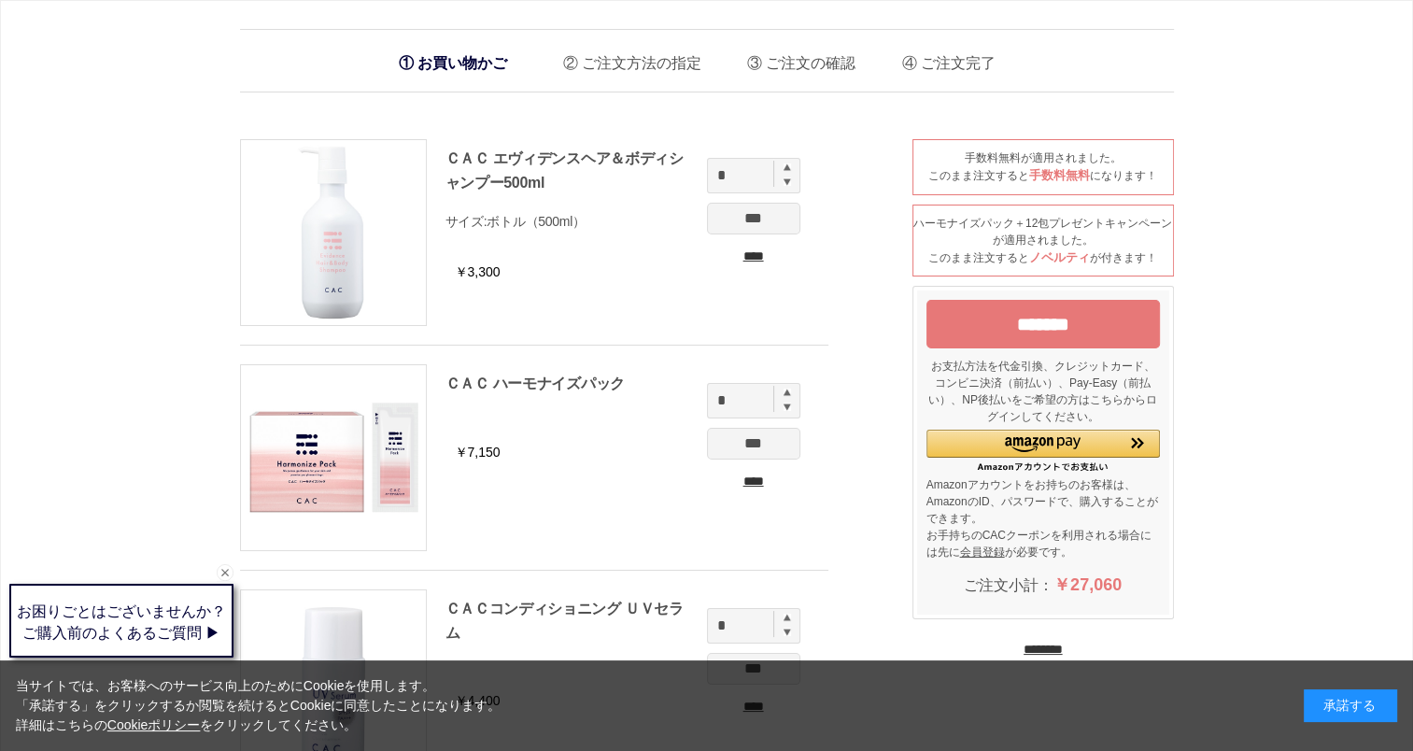
click at [784, 168] on img at bounding box center [787, 166] width 7 height 7
type input "*"
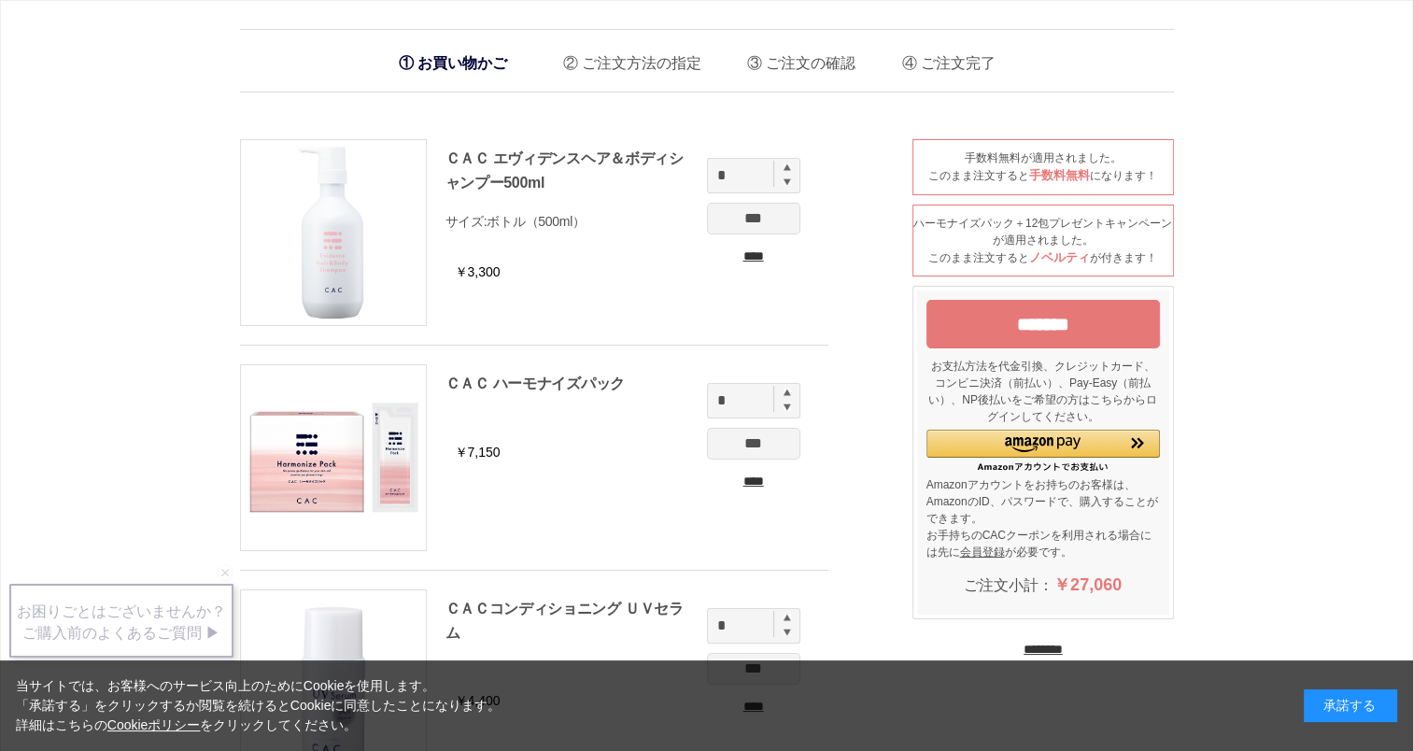
click at [788, 393] on img at bounding box center [787, 391] width 7 height 7
type input "*"
click at [783, 224] on input "***" at bounding box center [753, 219] width 93 height 32
click at [771, 449] on input "***" at bounding box center [753, 444] width 93 height 32
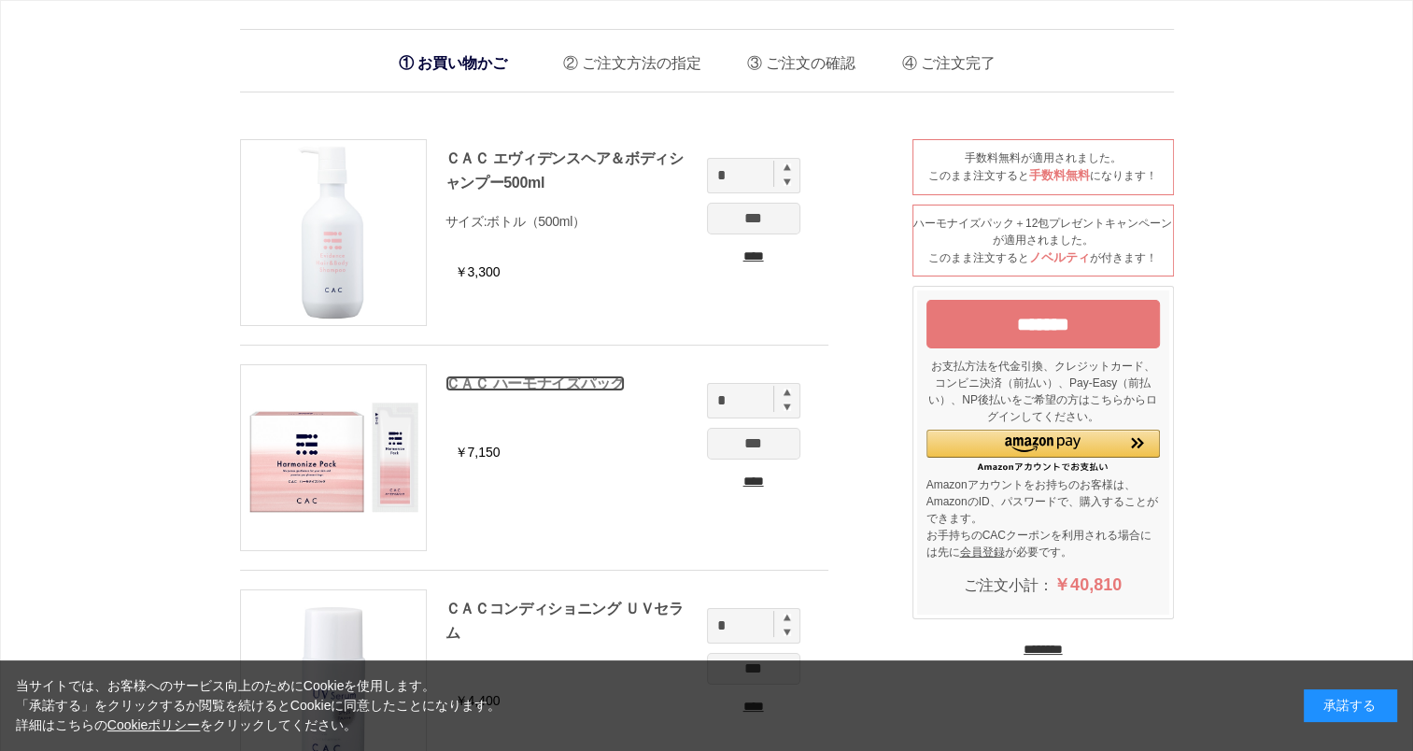
click at [573, 380] on link "ＣＡＣ ハーモナイズパック" at bounding box center [534, 383] width 179 height 16
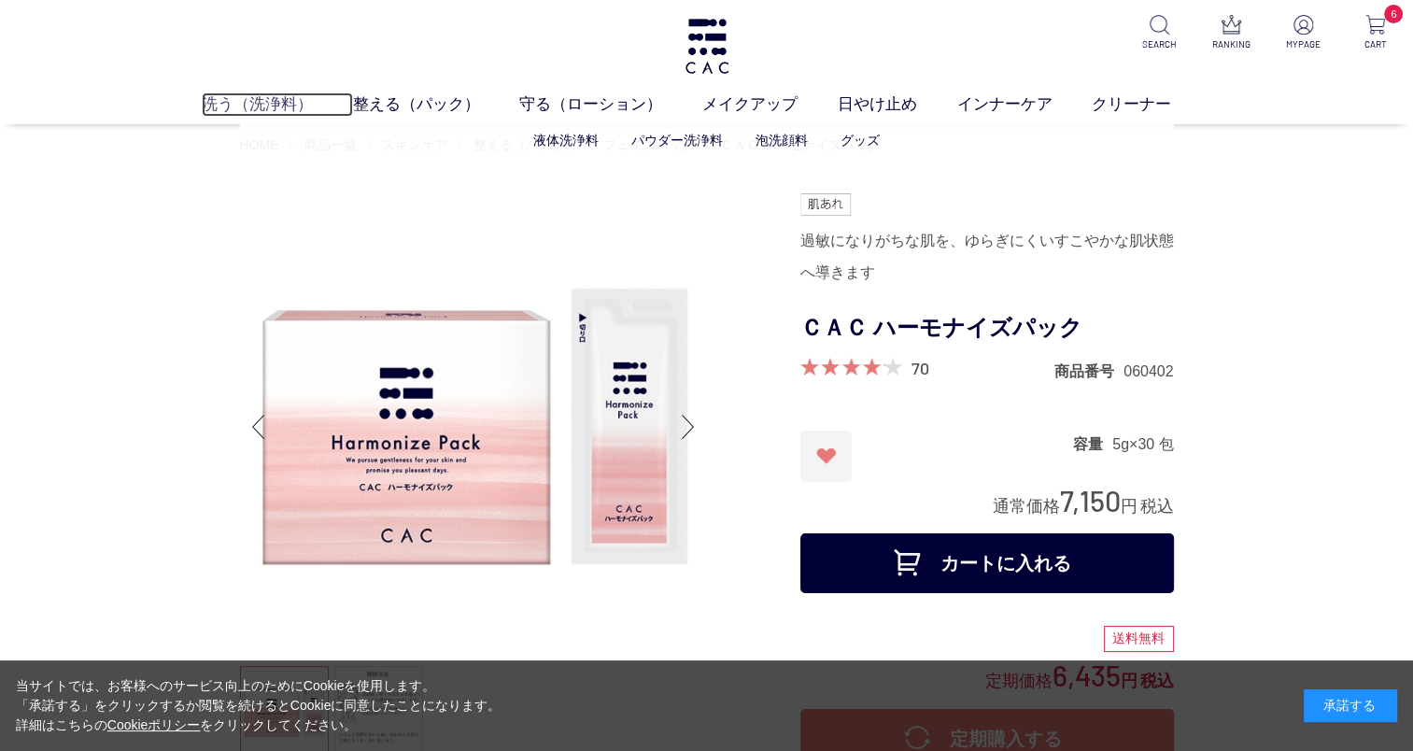
click at [242, 104] on link "洗う（洗浄料）" at bounding box center [277, 104] width 151 height 24
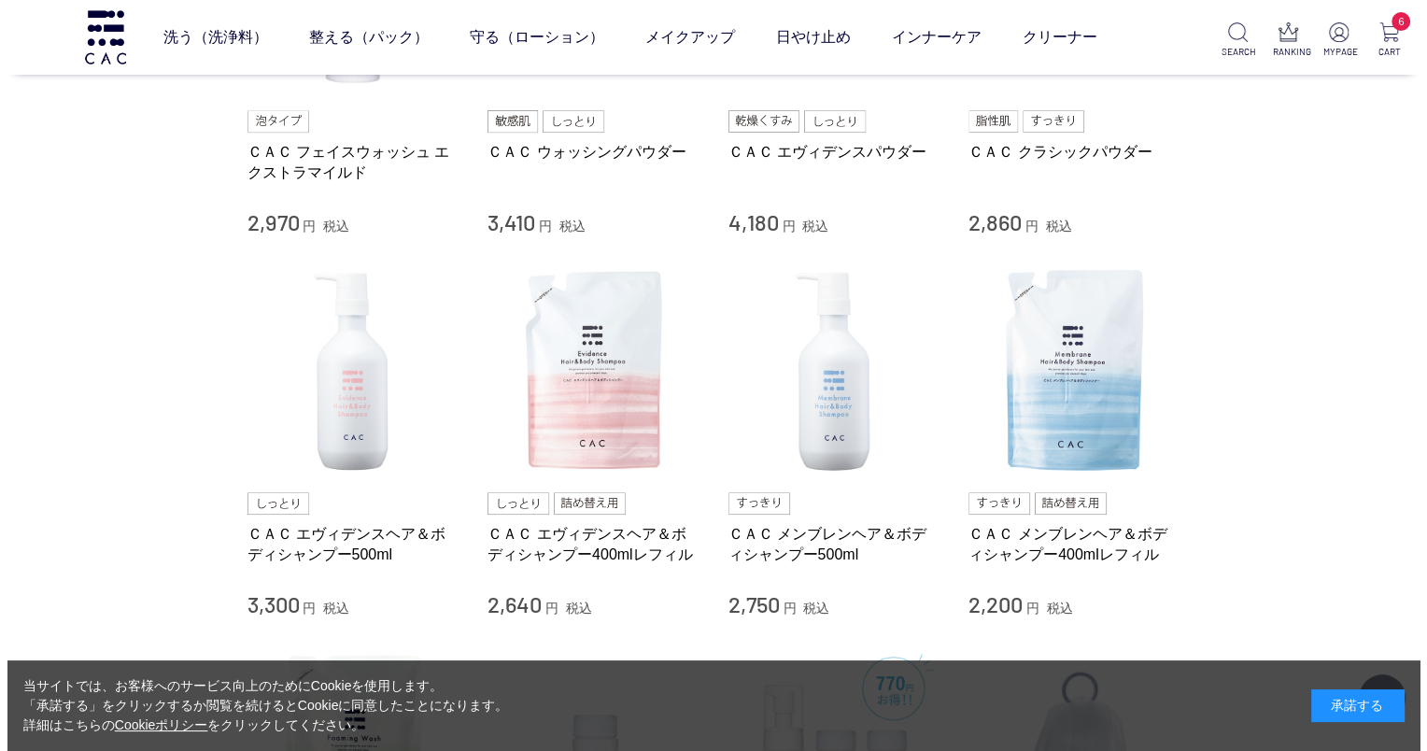
scroll to position [654, 0]
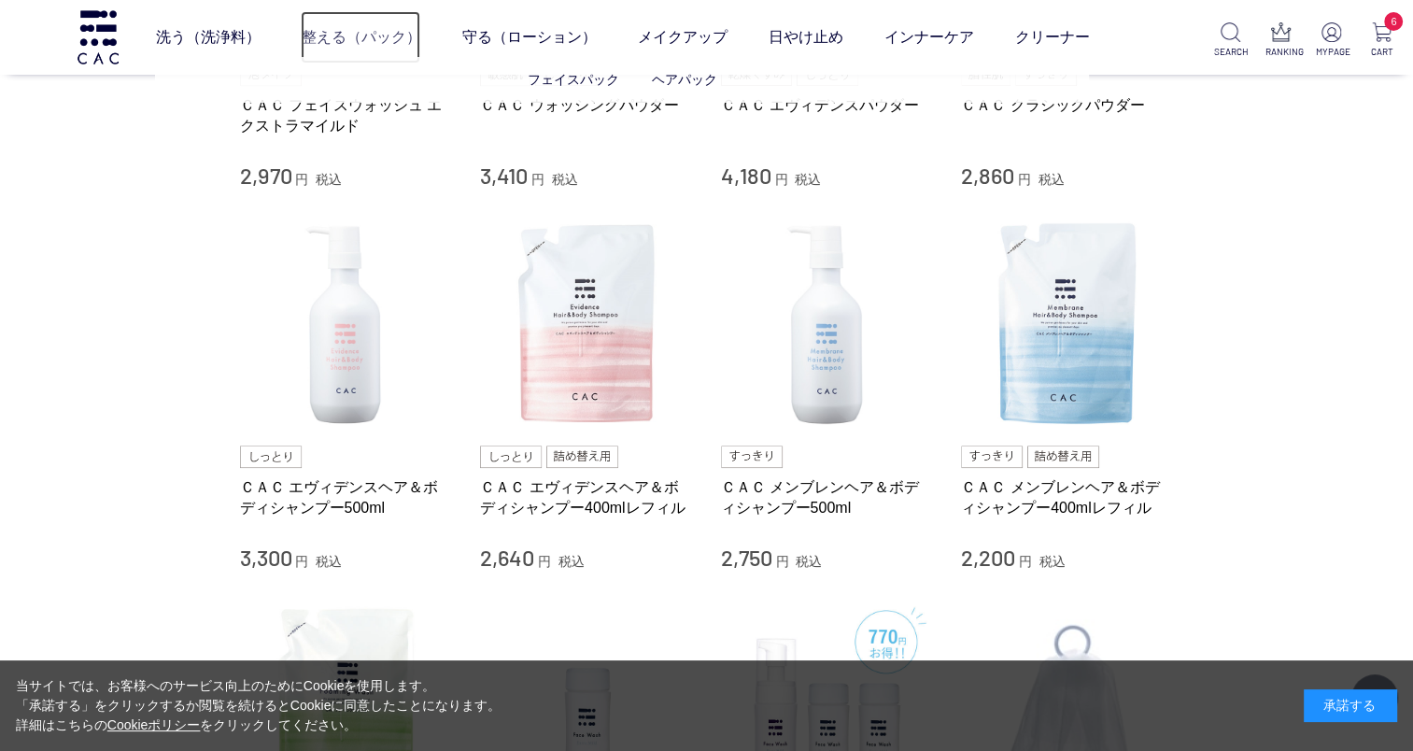
click at [397, 40] on link "整える（パック）" at bounding box center [361, 37] width 120 height 52
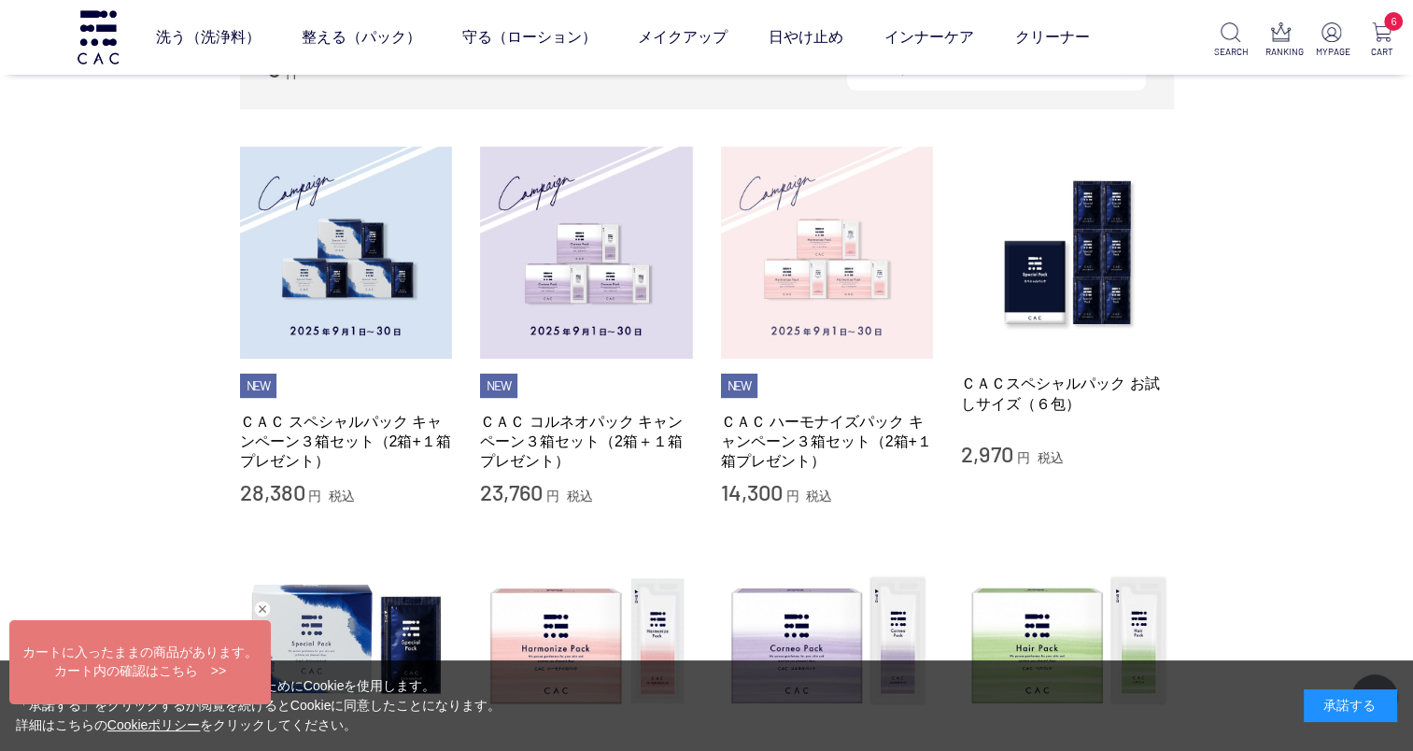
scroll to position [374, 0]
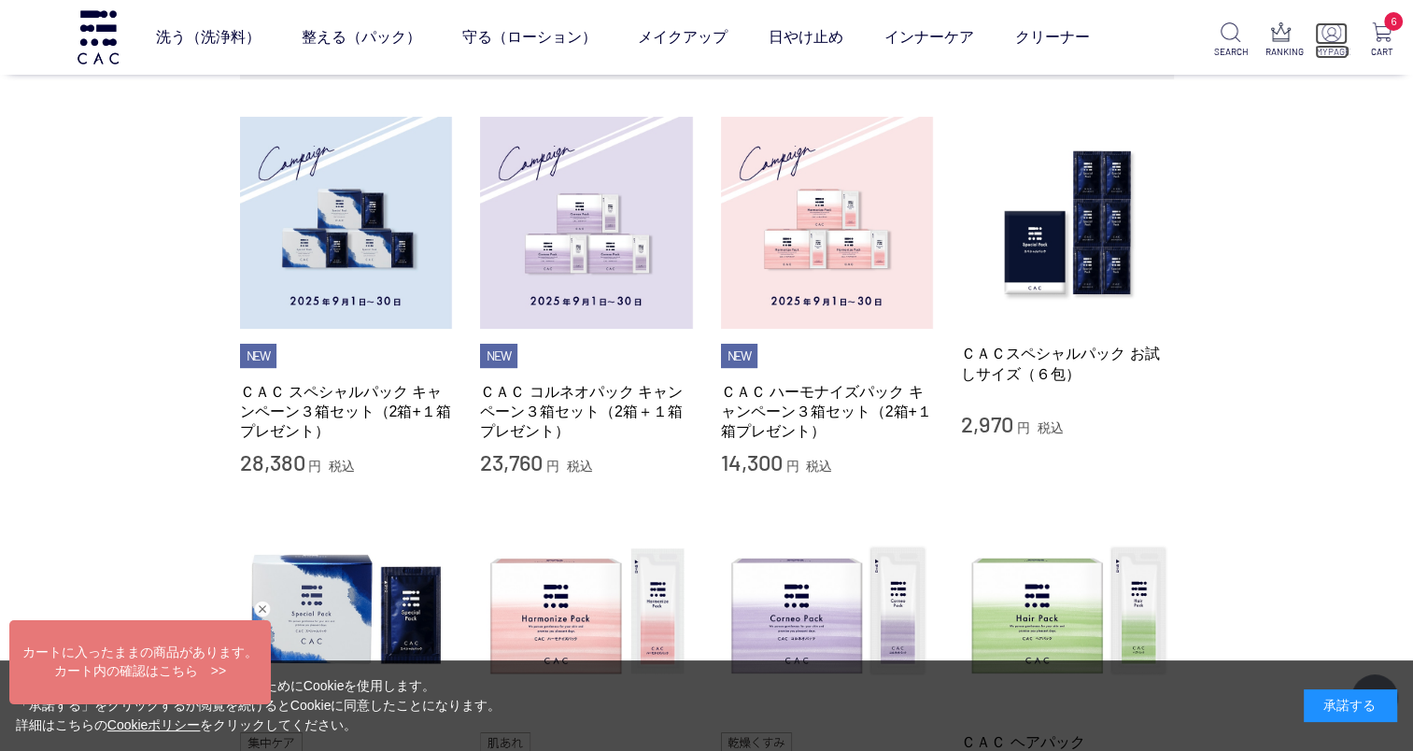
click at [1319, 52] on p "MYPAGE" at bounding box center [1331, 52] width 33 height 14
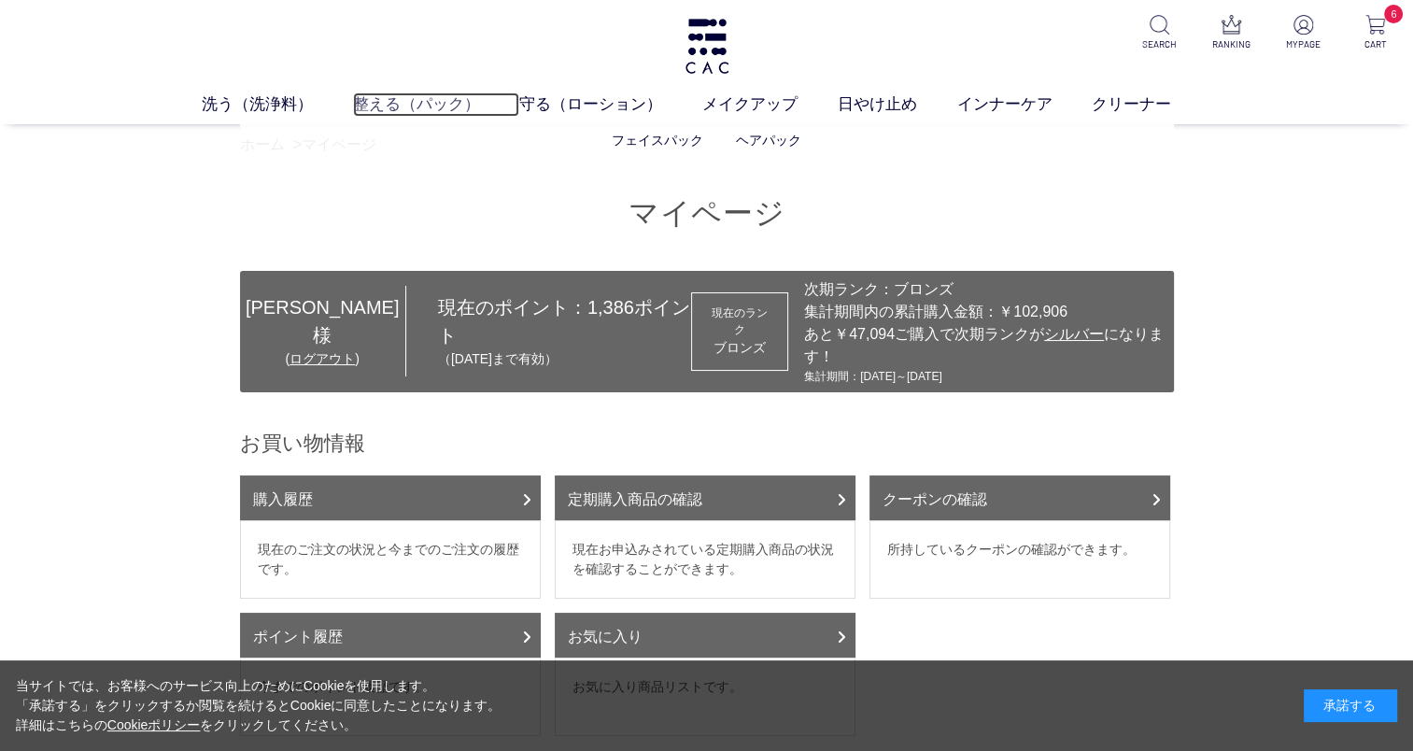
click at [451, 104] on link "整える（パック）" at bounding box center [436, 104] width 167 height 24
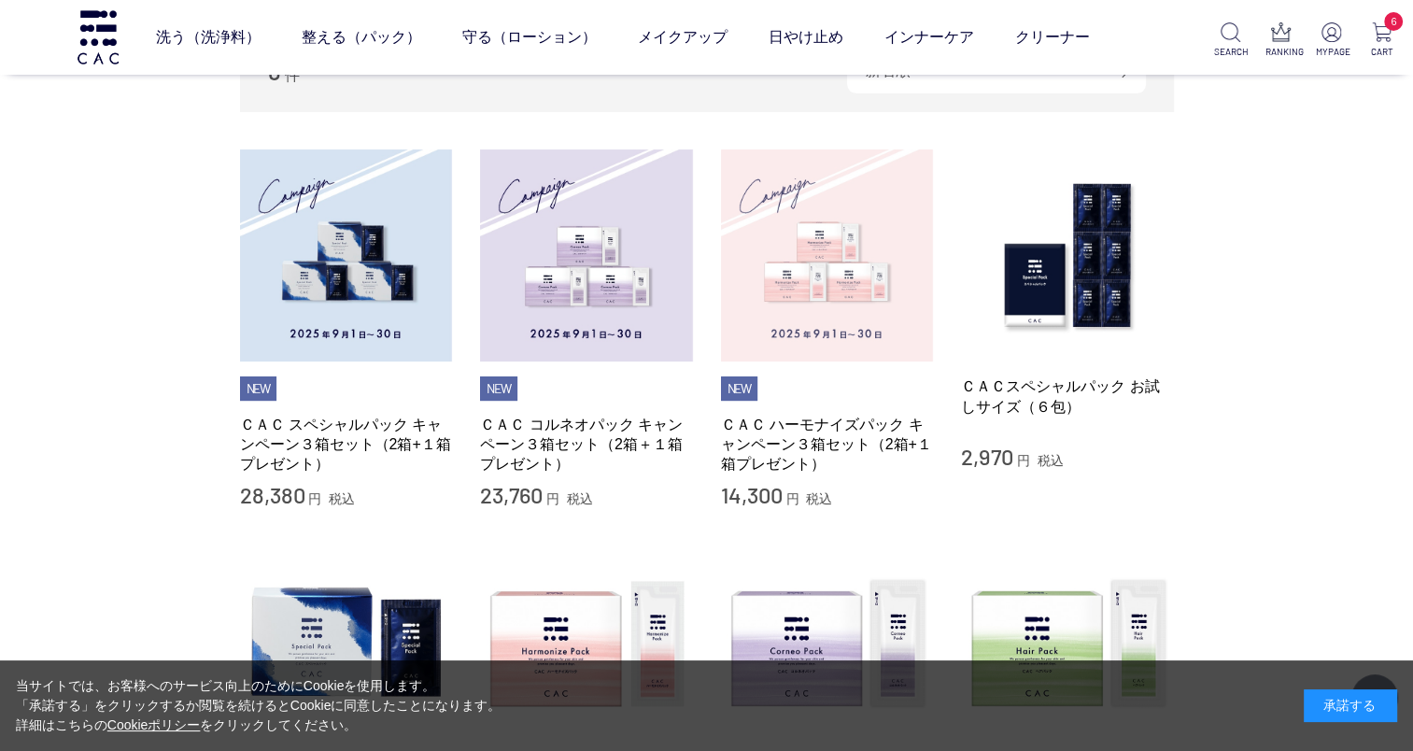
scroll to position [374, 0]
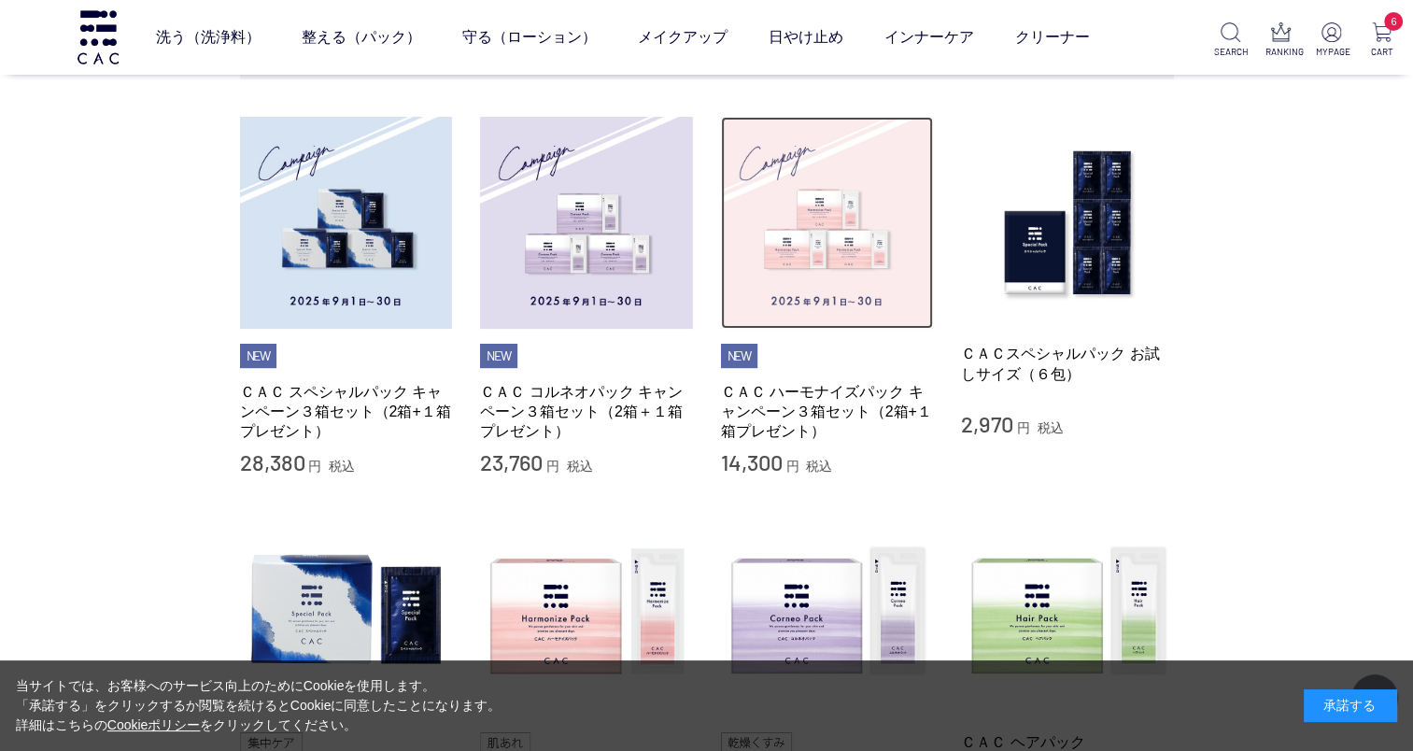
click at [837, 284] on img at bounding box center [827, 223] width 213 height 213
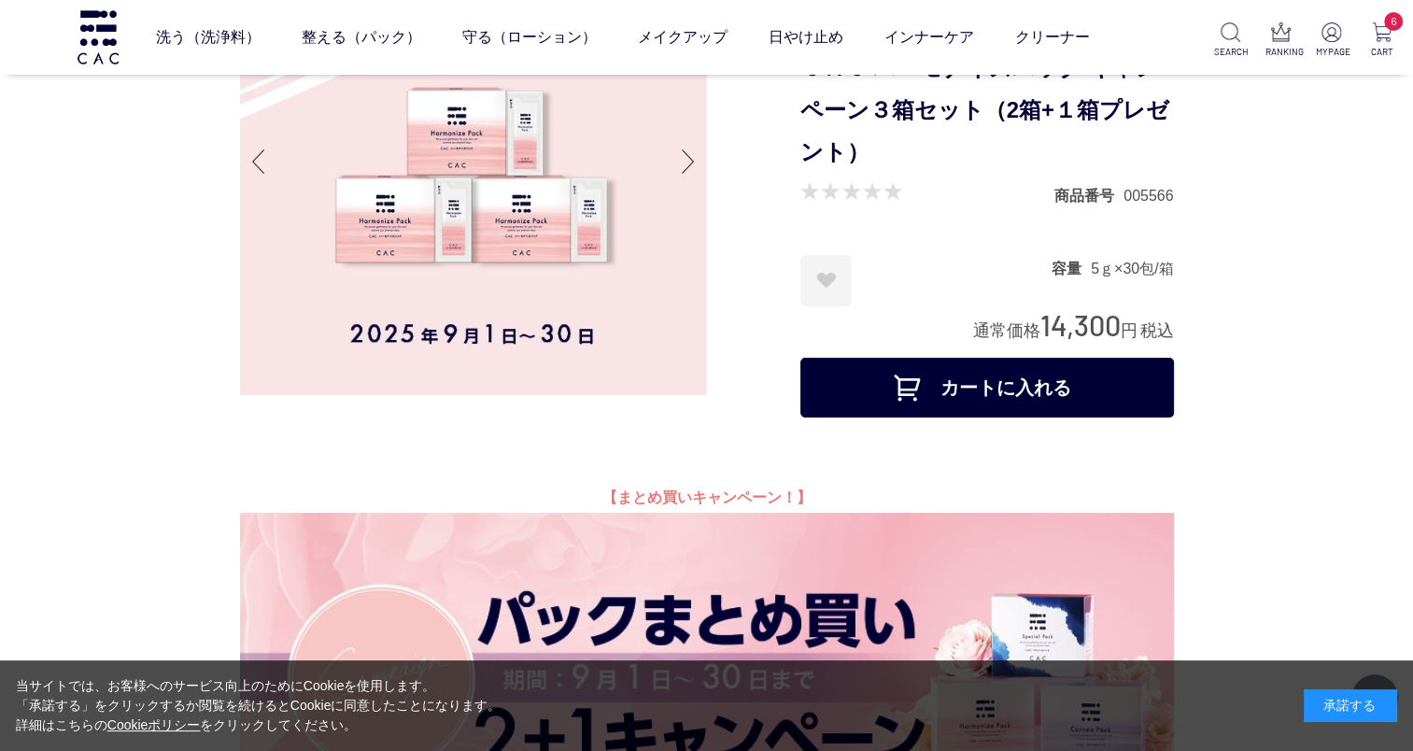
scroll to position [187, 0]
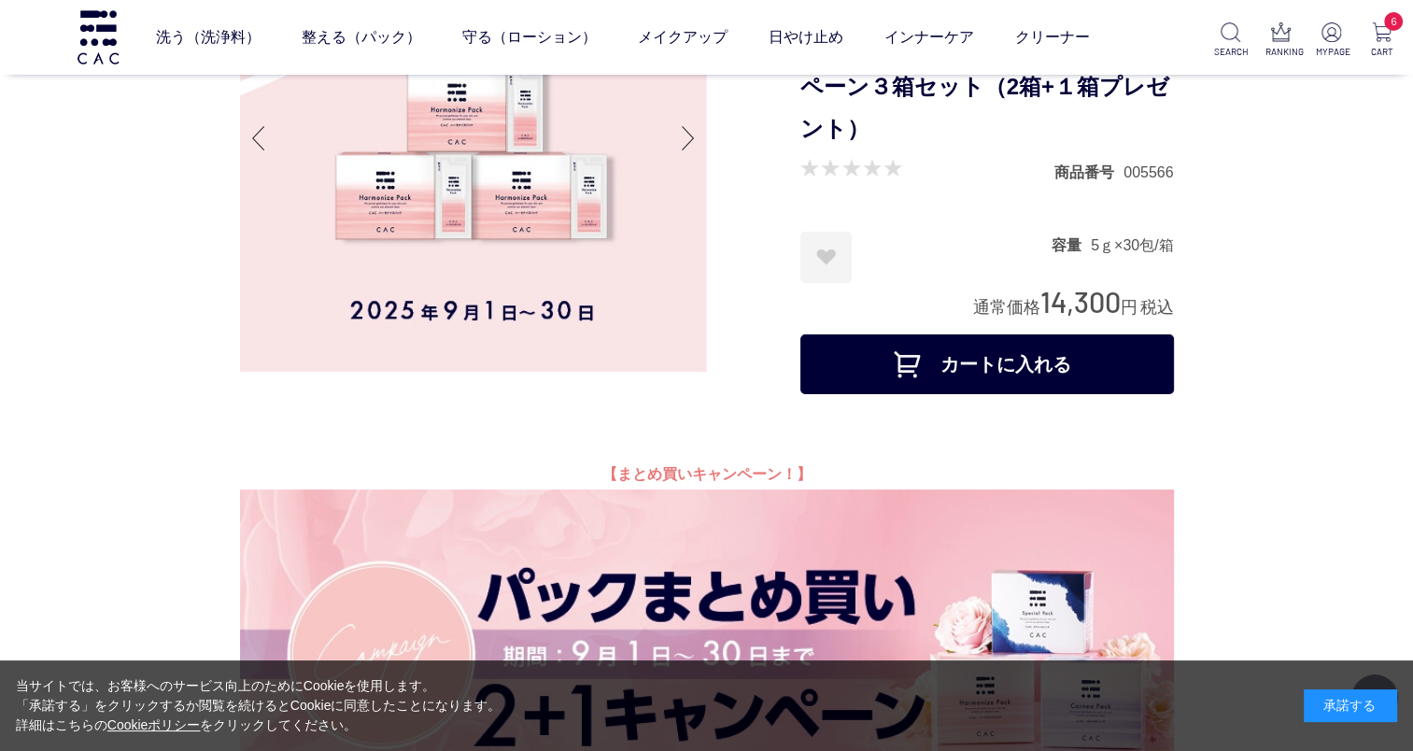
click at [912, 385] on button "カートに入れる" at bounding box center [987, 364] width 374 height 60
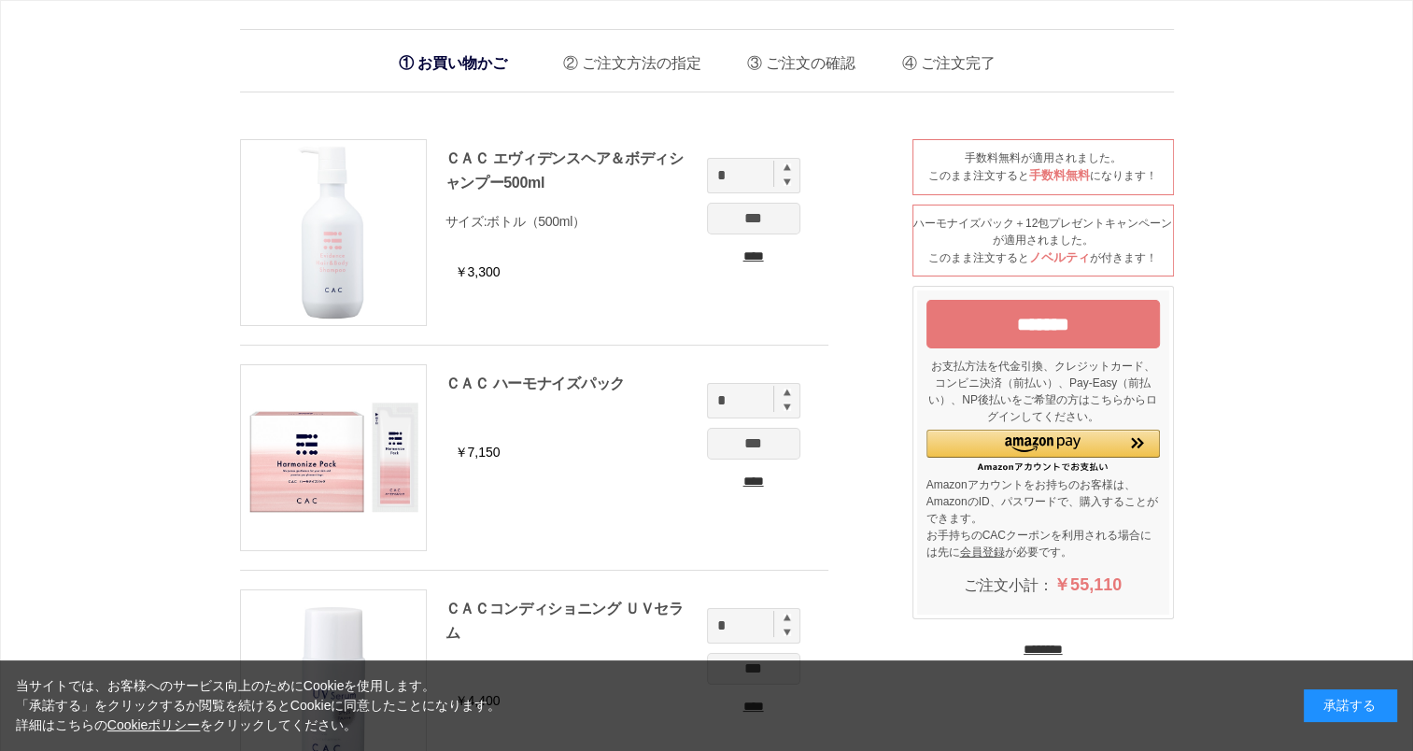
click at [788, 406] on img at bounding box center [787, 406] width 7 height 8
click at [791, 407] on div "*" at bounding box center [753, 400] width 93 height 35
click at [784, 408] on img at bounding box center [787, 406] width 7 height 8
type input "*"
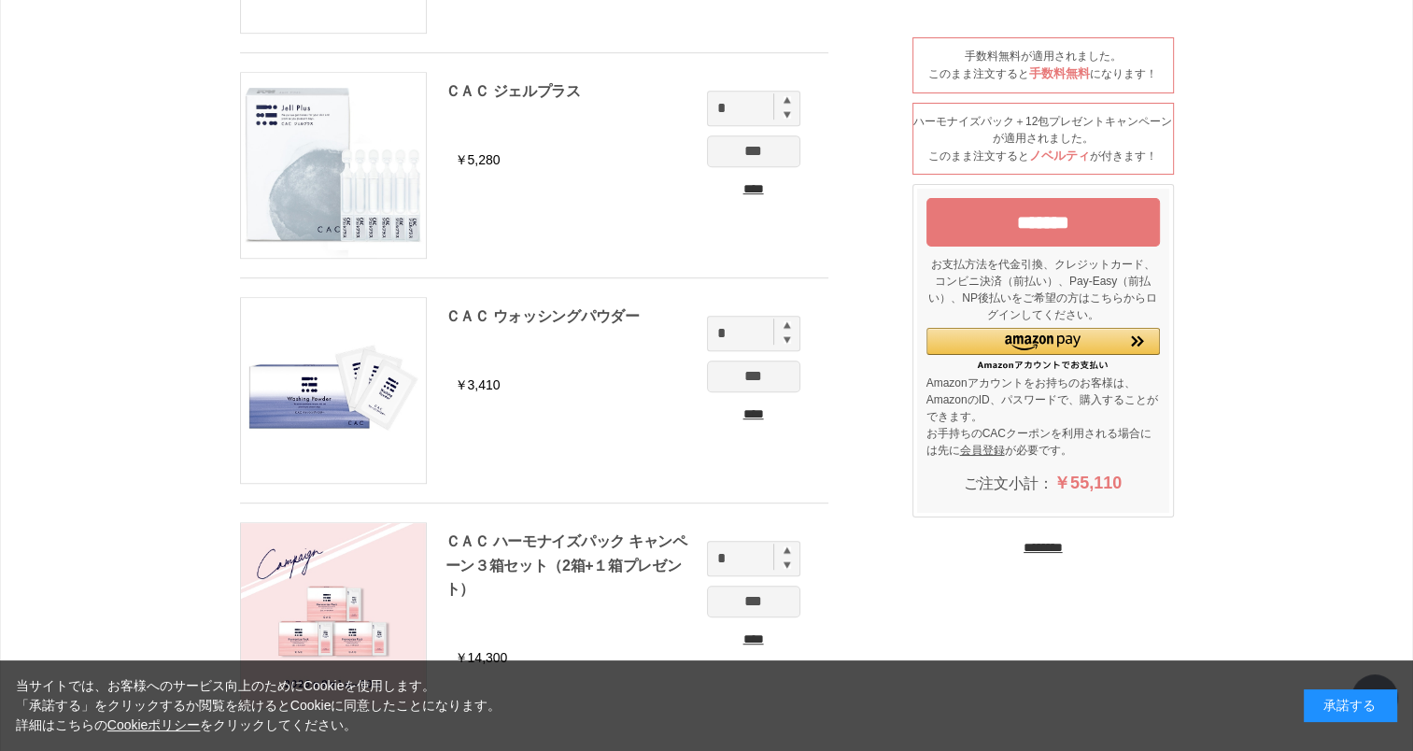
scroll to position [1027, 0]
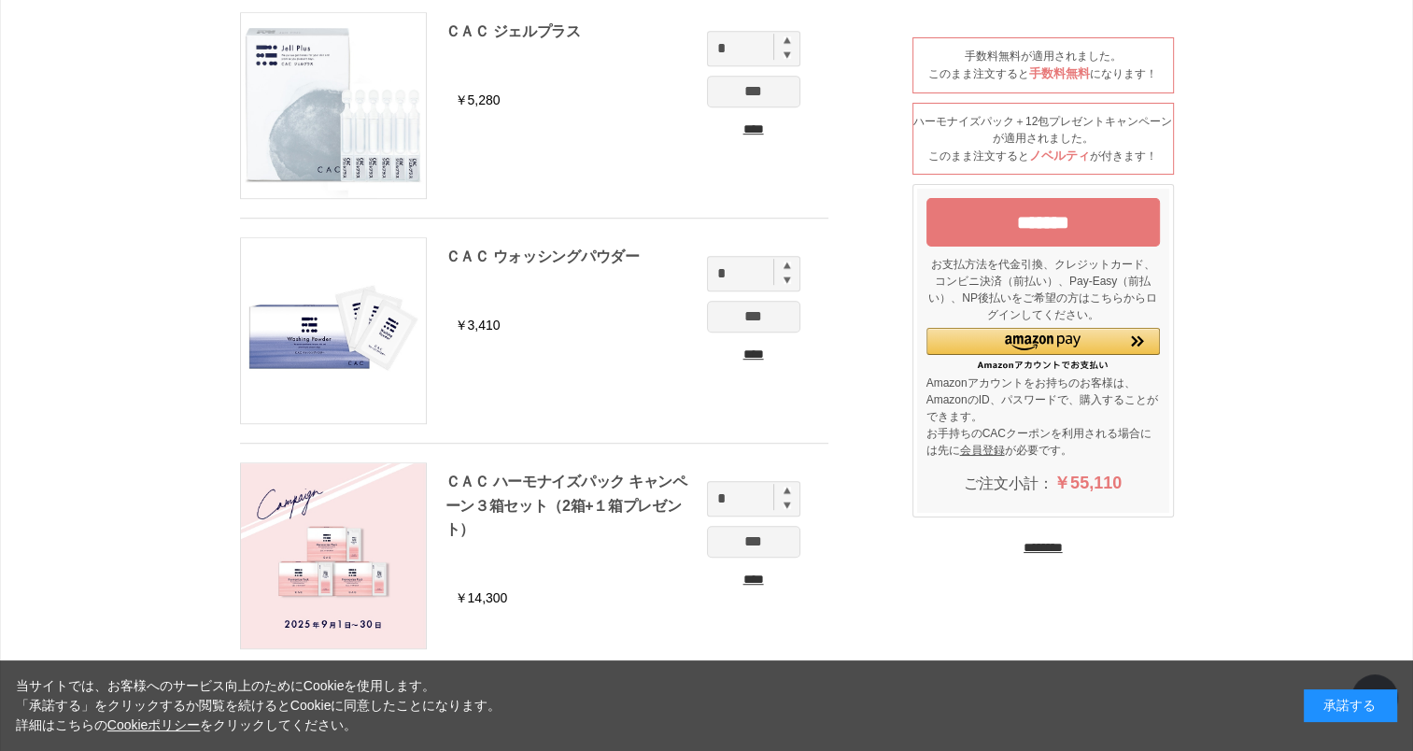
click at [785, 40] on img at bounding box center [787, 39] width 7 height 7
type input "*"
click at [786, 266] on img at bounding box center [787, 264] width 7 height 7
type input "*"
click at [776, 94] on input "***" at bounding box center [753, 92] width 93 height 32
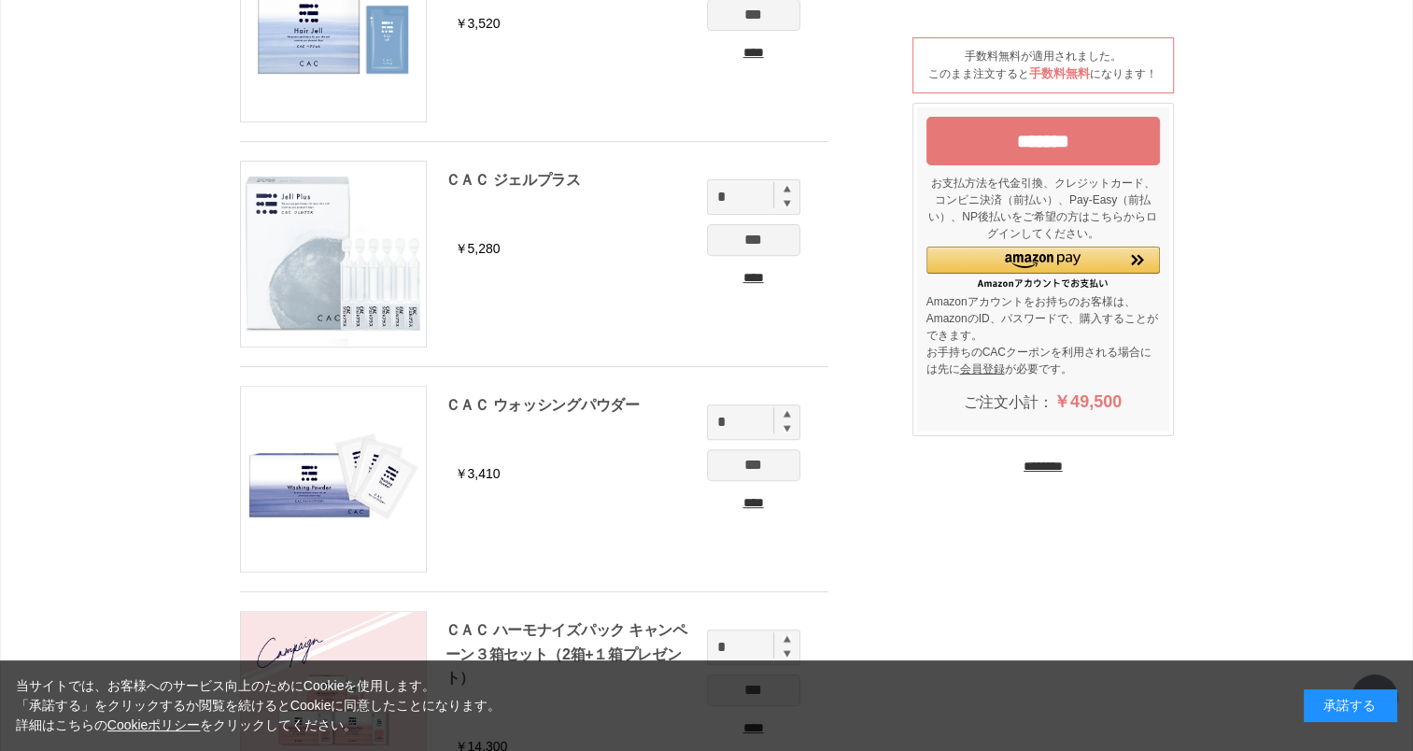
scroll to position [747, 0]
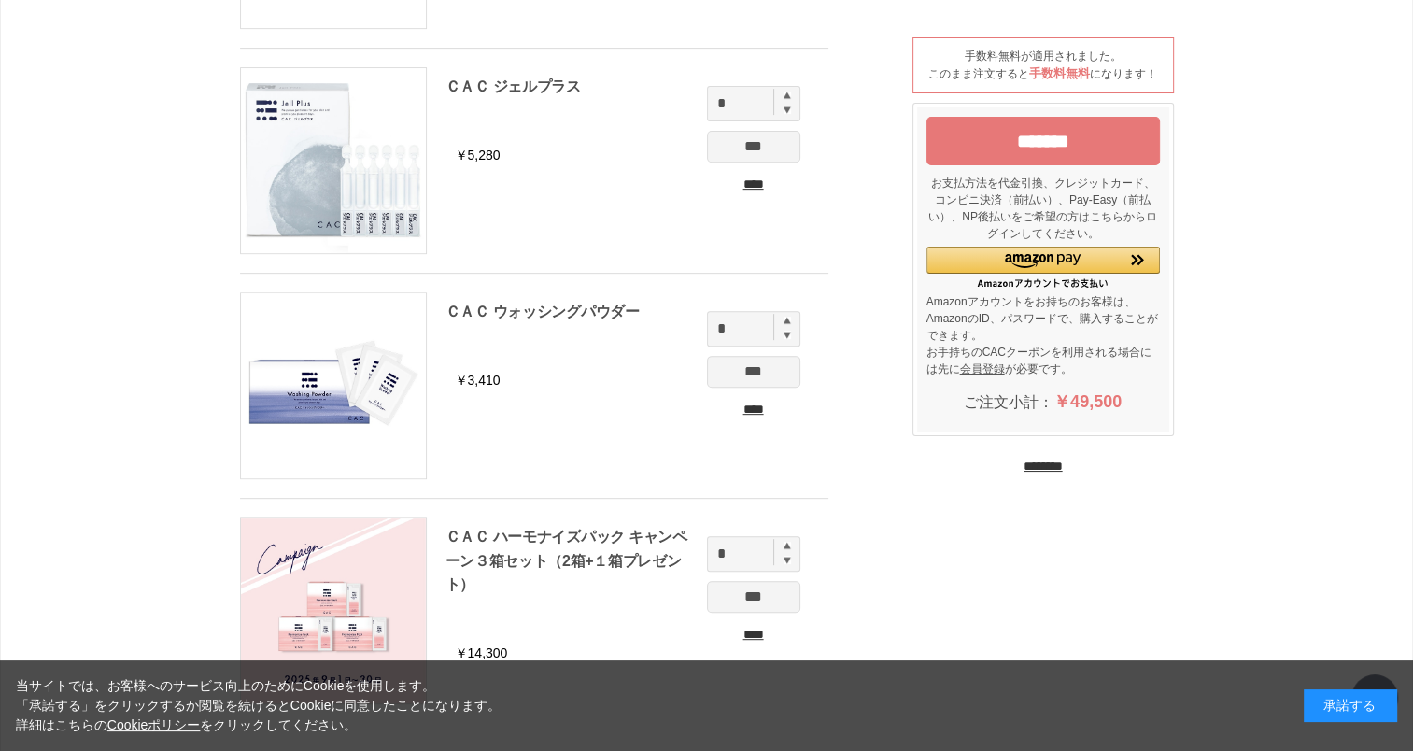
click at [786, 370] on input "***" at bounding box center [753, 372] width 93 height 32
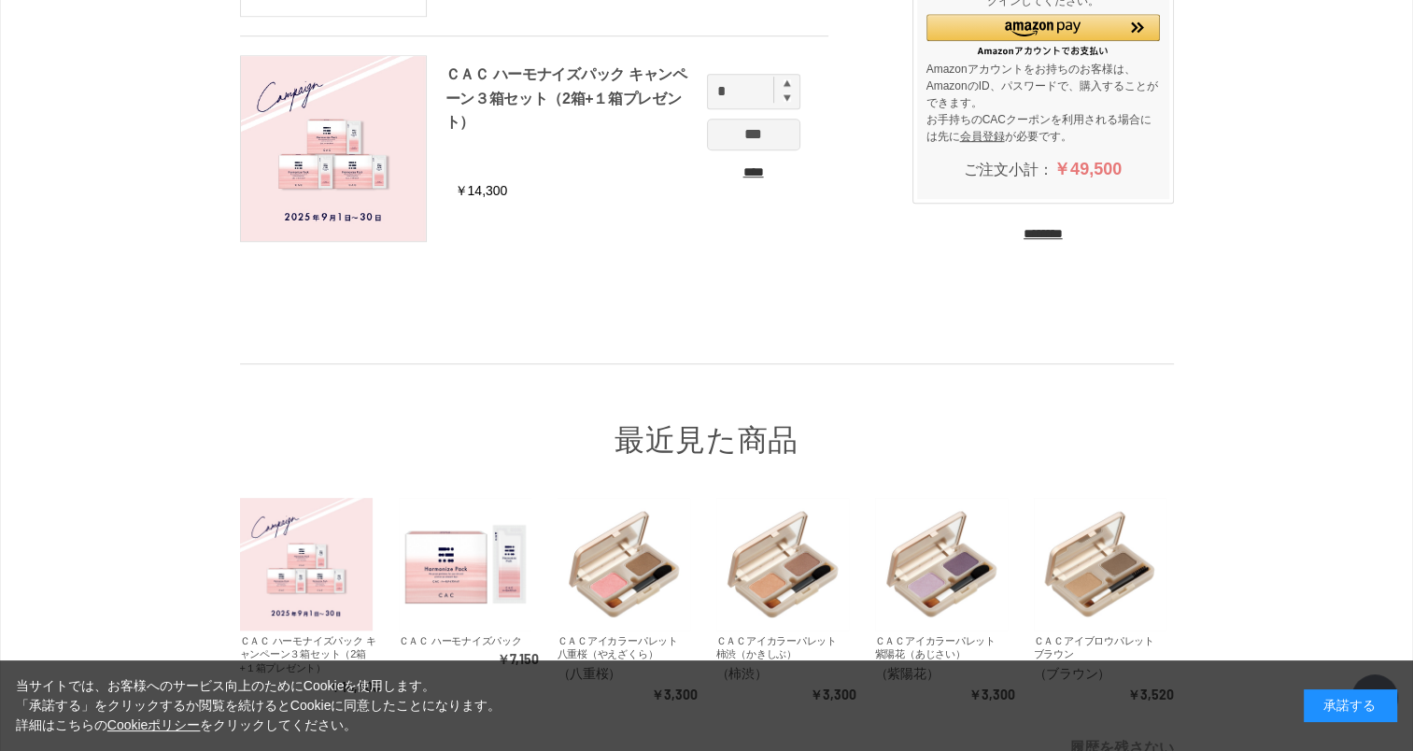
scroll to position [1027, 0]
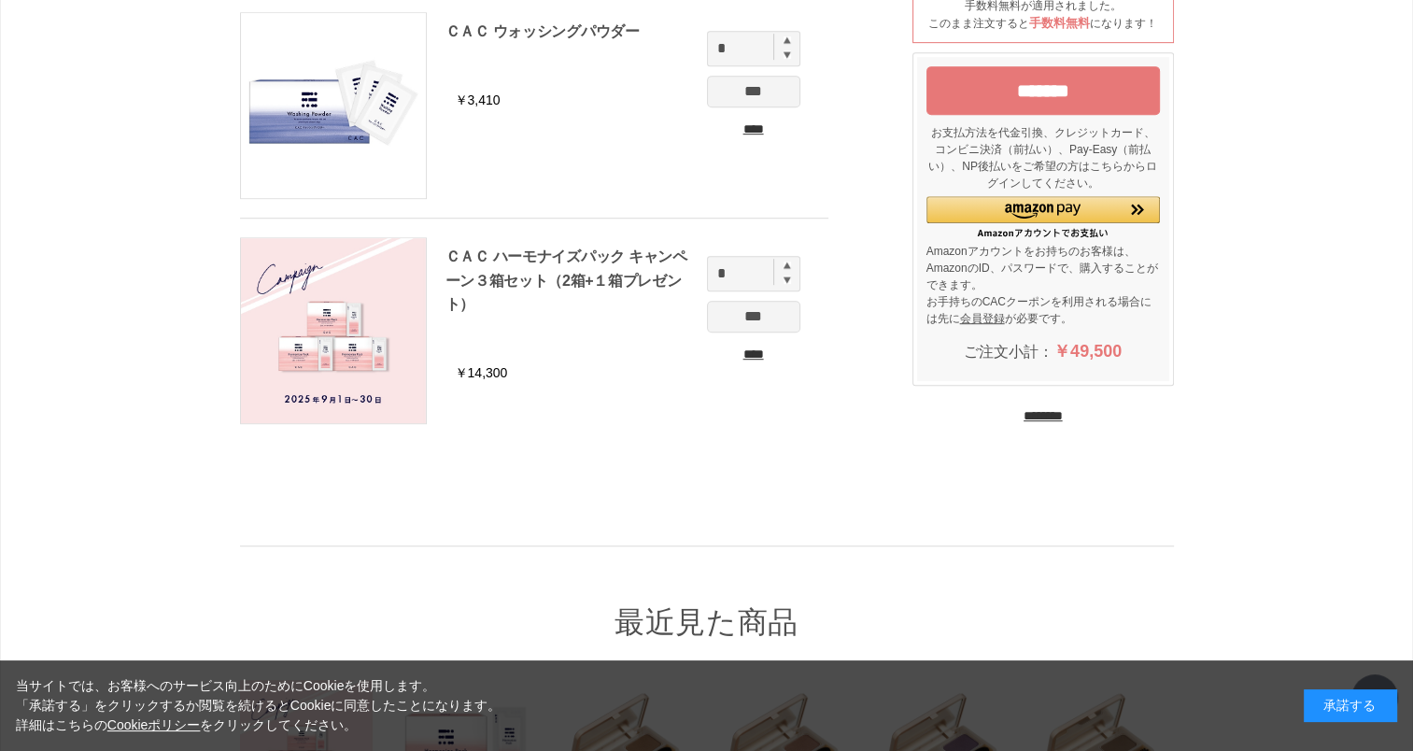
click at [988, 87] on input "*******" at bounding box center [1042, 90] width 233 height 49
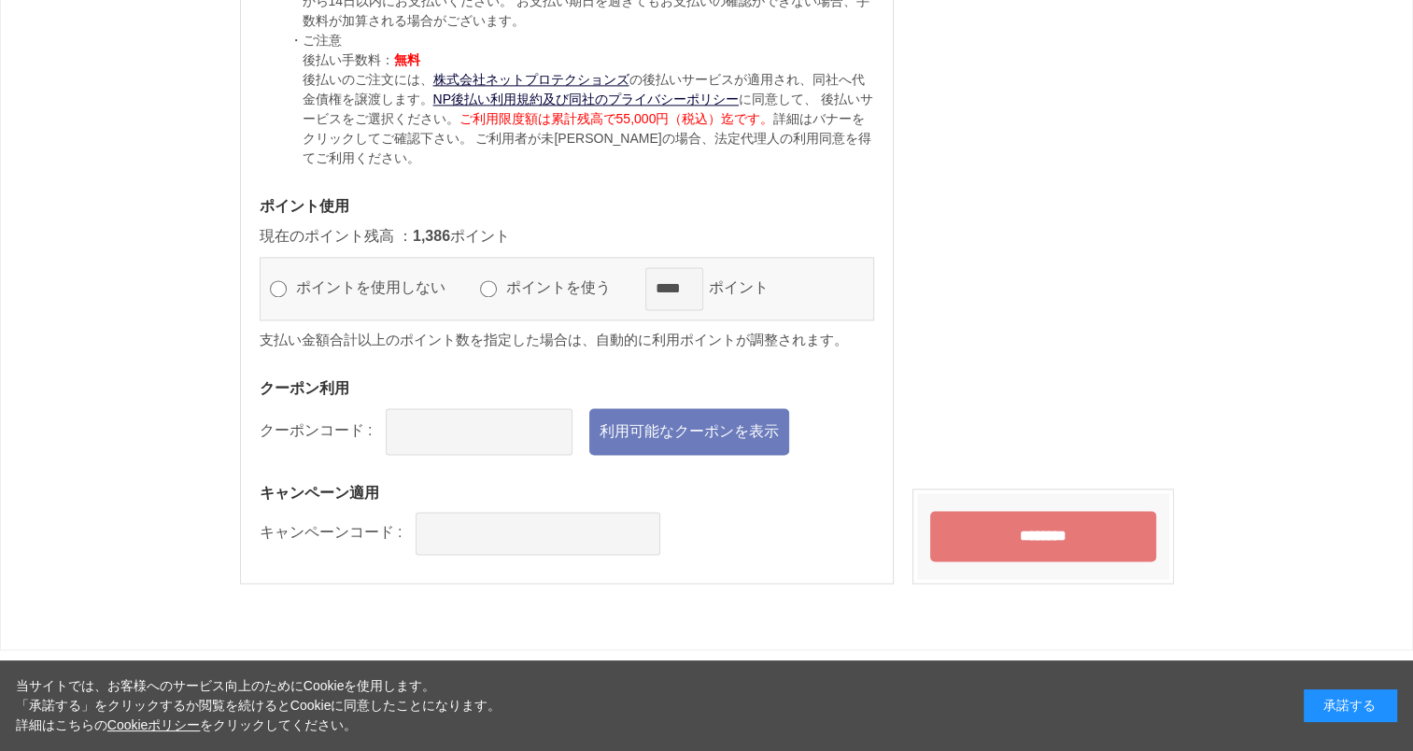
scroll to position [2615, 0]
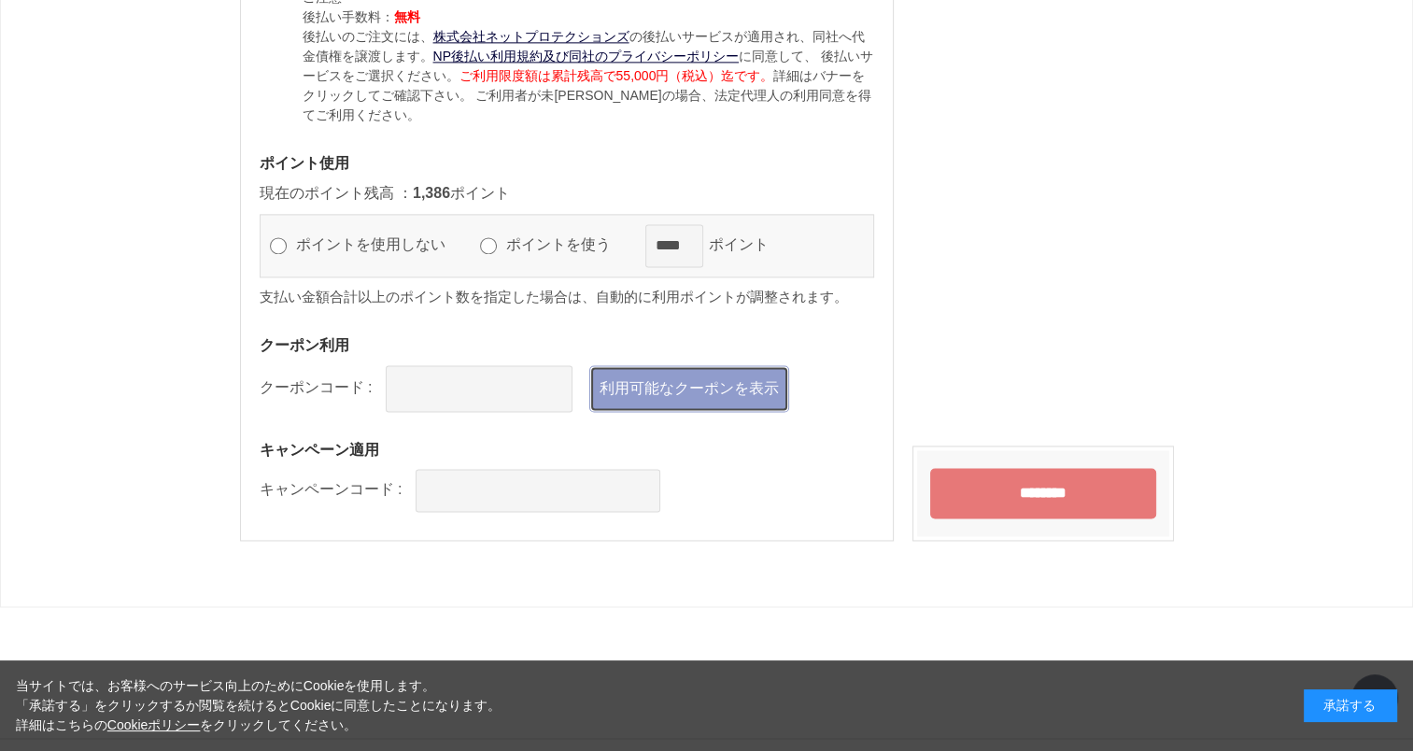
click at [699, 396] on link "利用可能なクーポンを表示" at bounding box center [689, 388] width 200 height 47
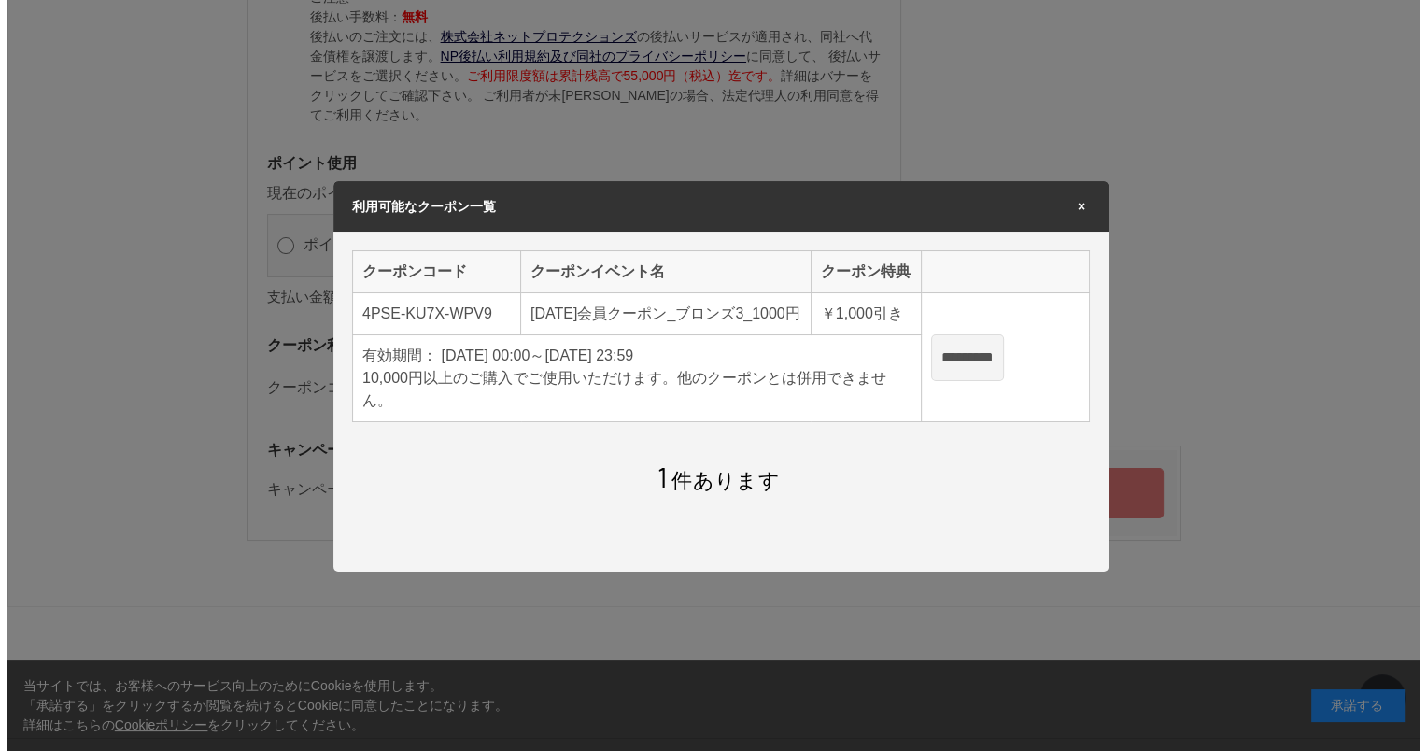
scroll to position [0, 0]
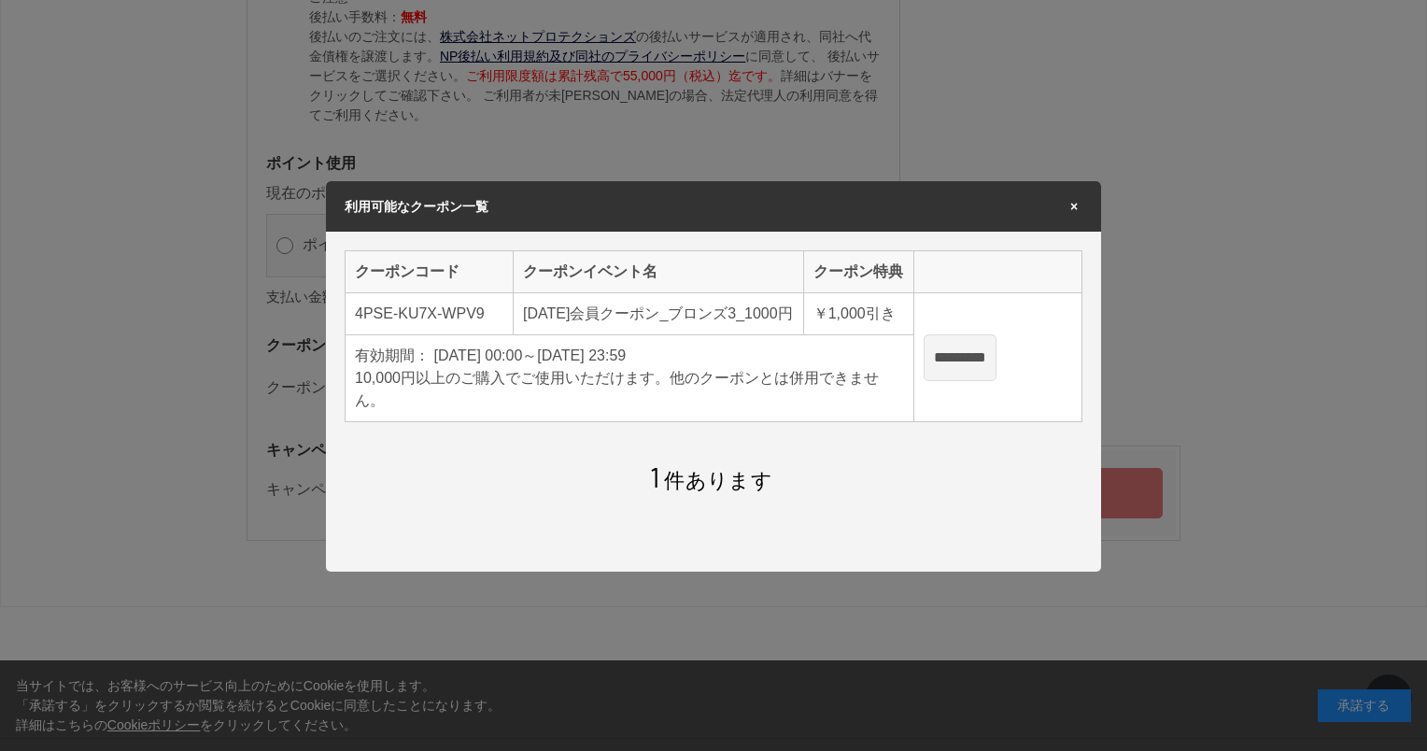
click at [996, 370] on input "*********" at bounding box center [960, 357] width 73 height 47
type input "**********"
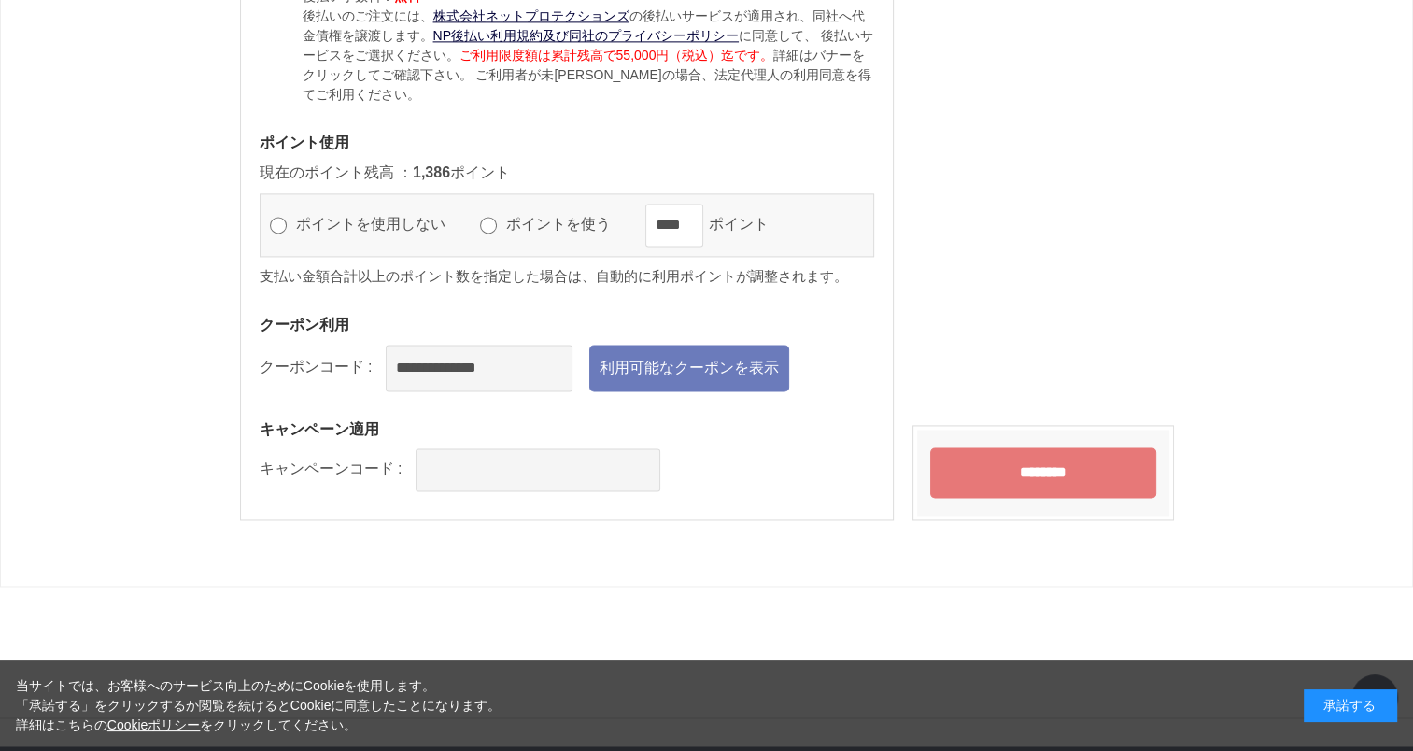
scroll to position [2647, 0]
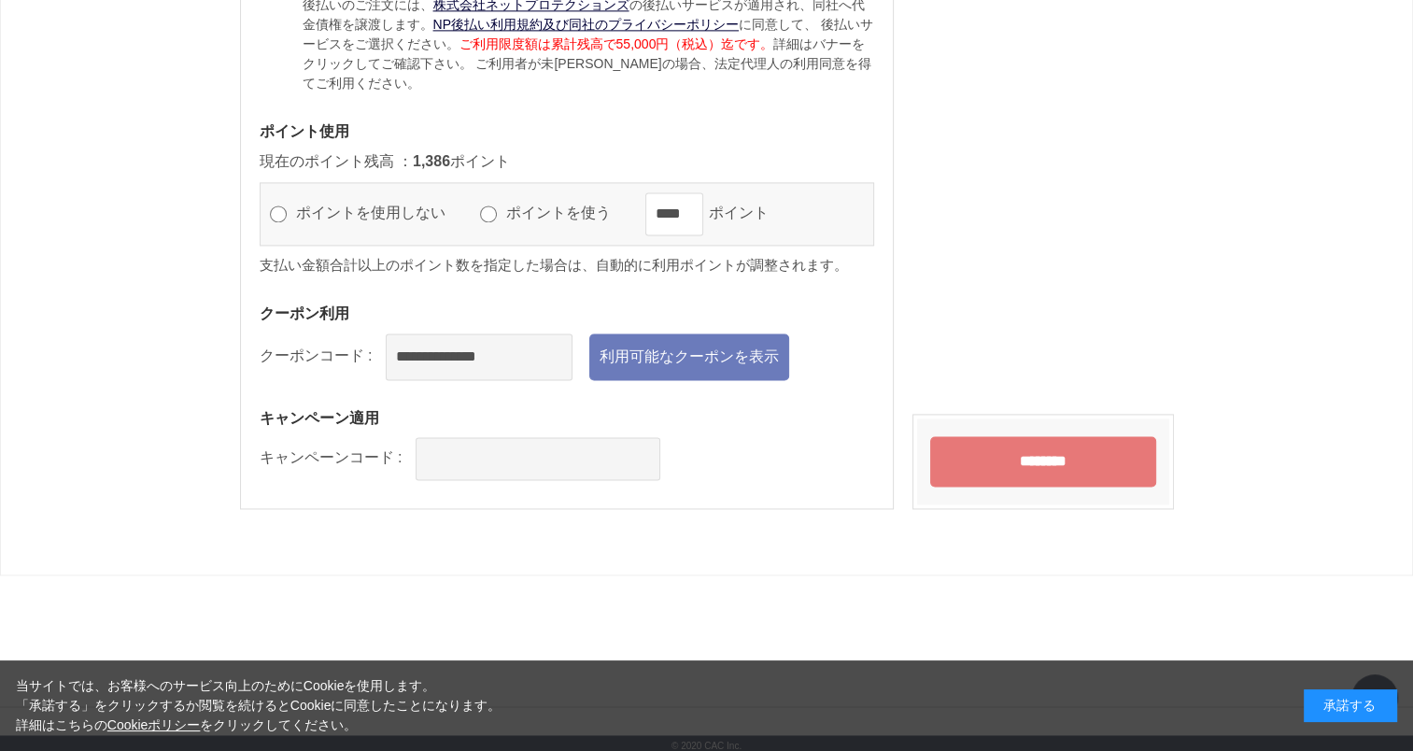
click at [1031, 458] on input "********" at bounding box center [1043, 461] width 226 height 50
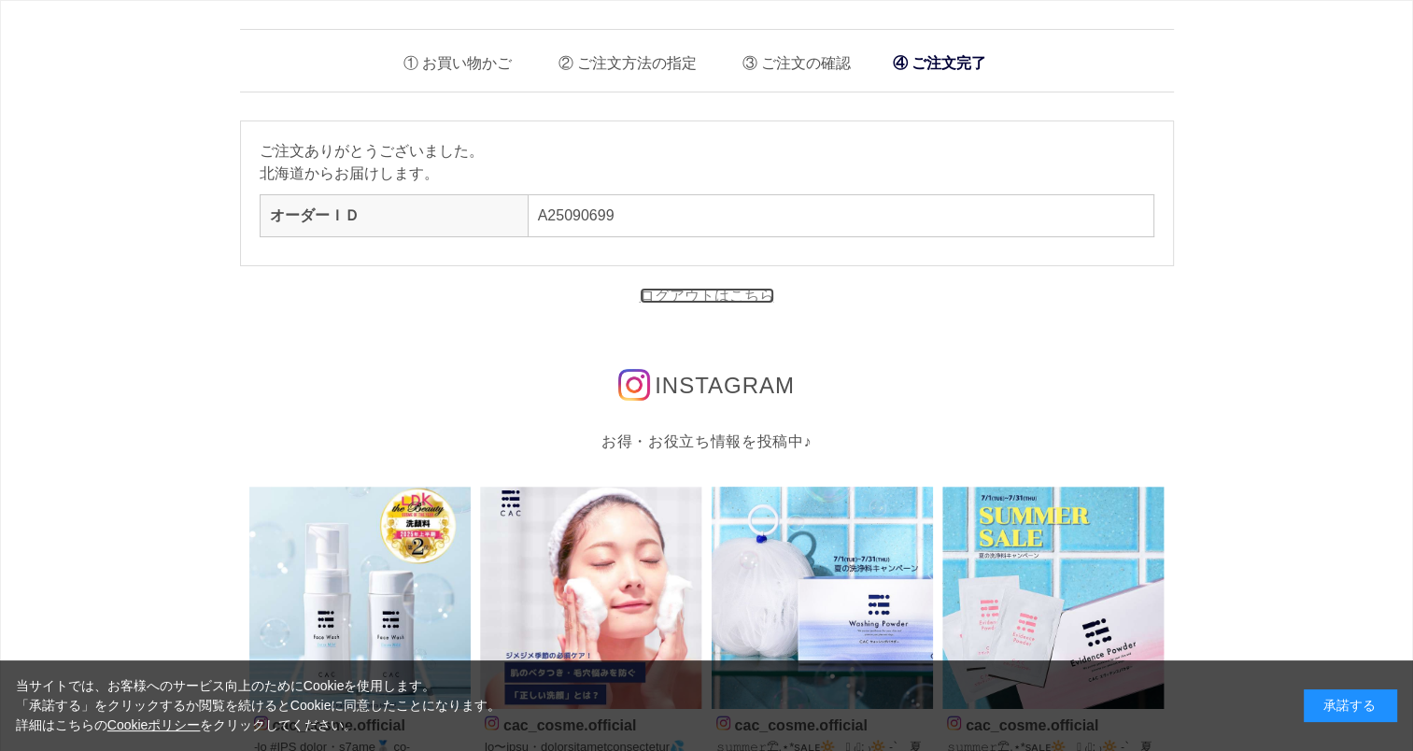
click at [741, 295] on link "ログアウトはこちら" at bounding box center [707, 296] width 134 height 16
